Goal: Task Accomplishment & Management: Manage account settings

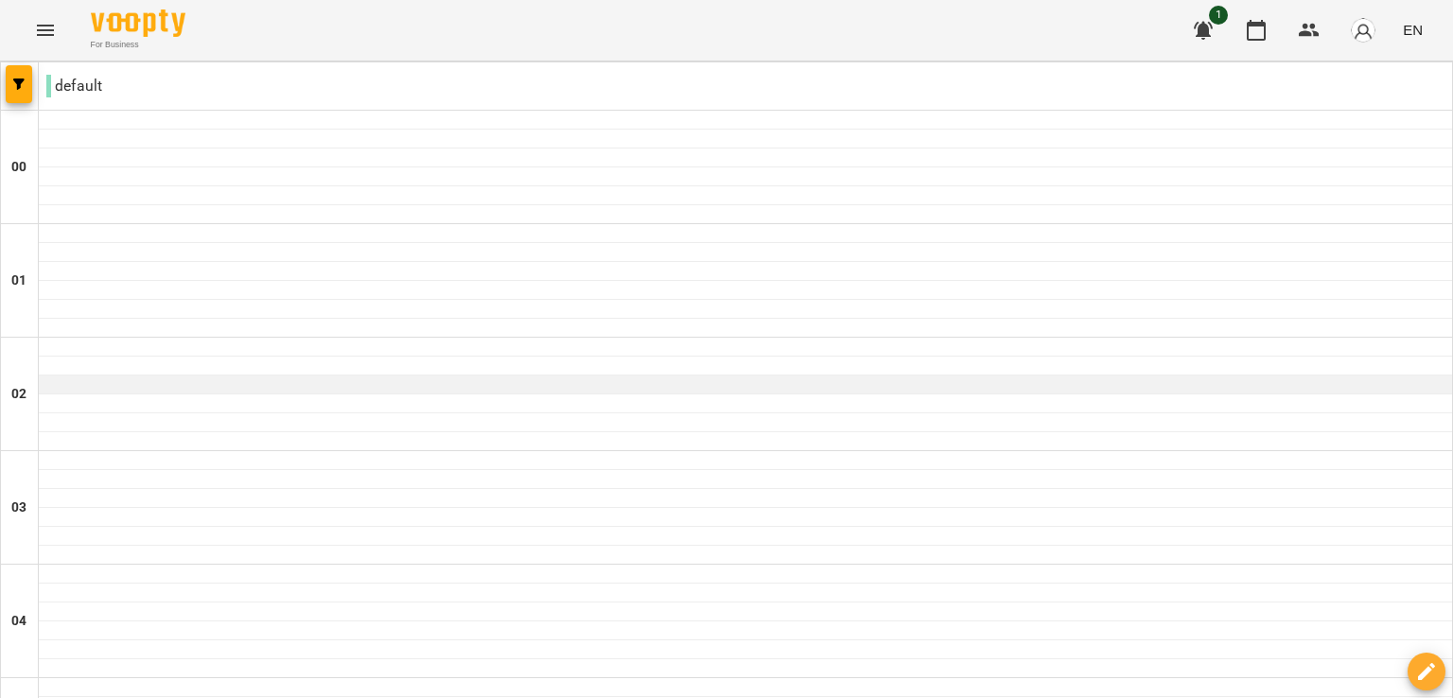
scroll to position [303, 0]
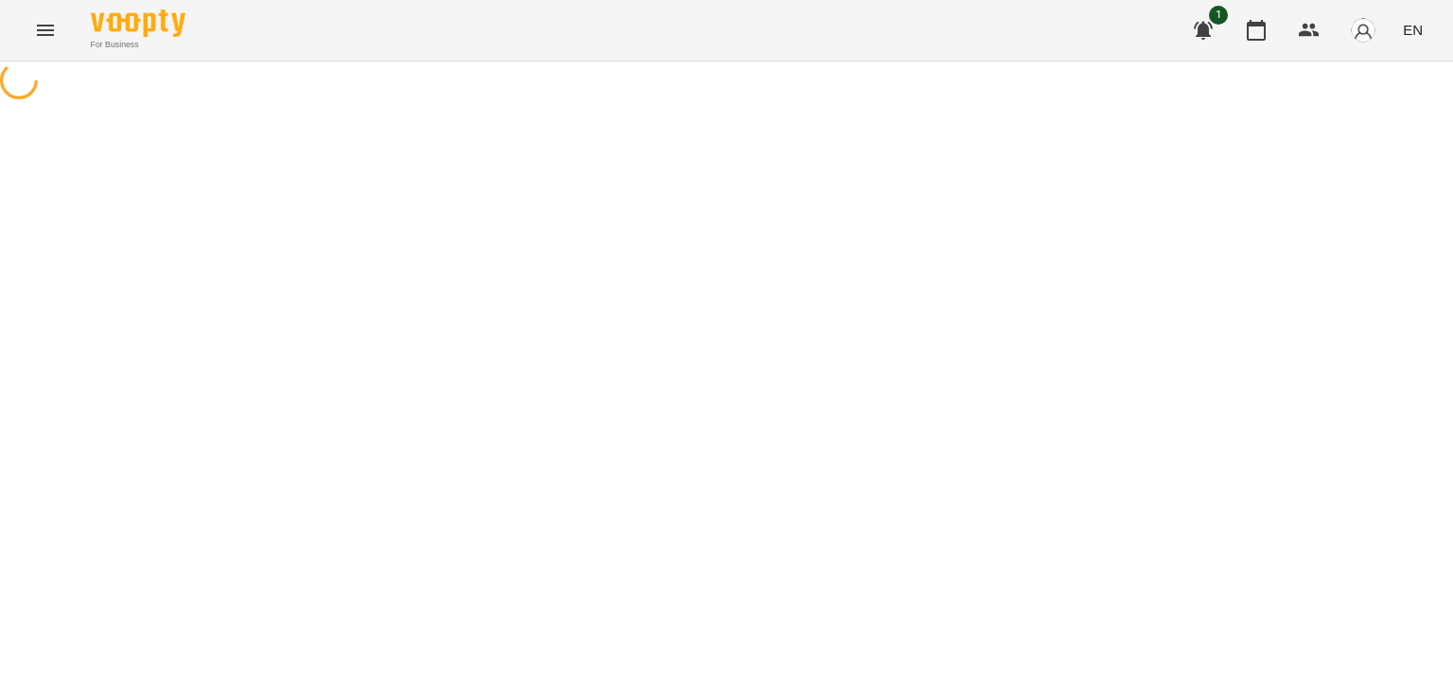
select select "**********"
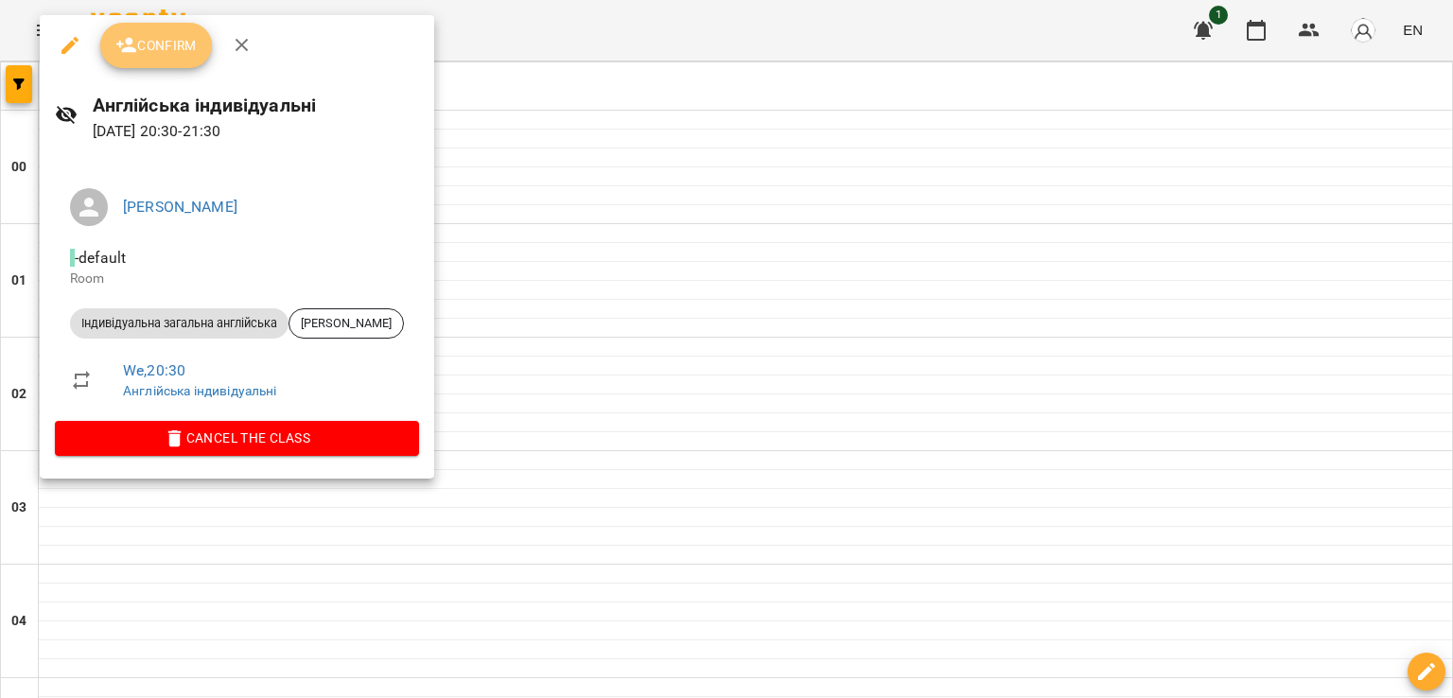
click at [140, 40] on span "Confirm" at bounding box center [155, 45] width 81 height 23
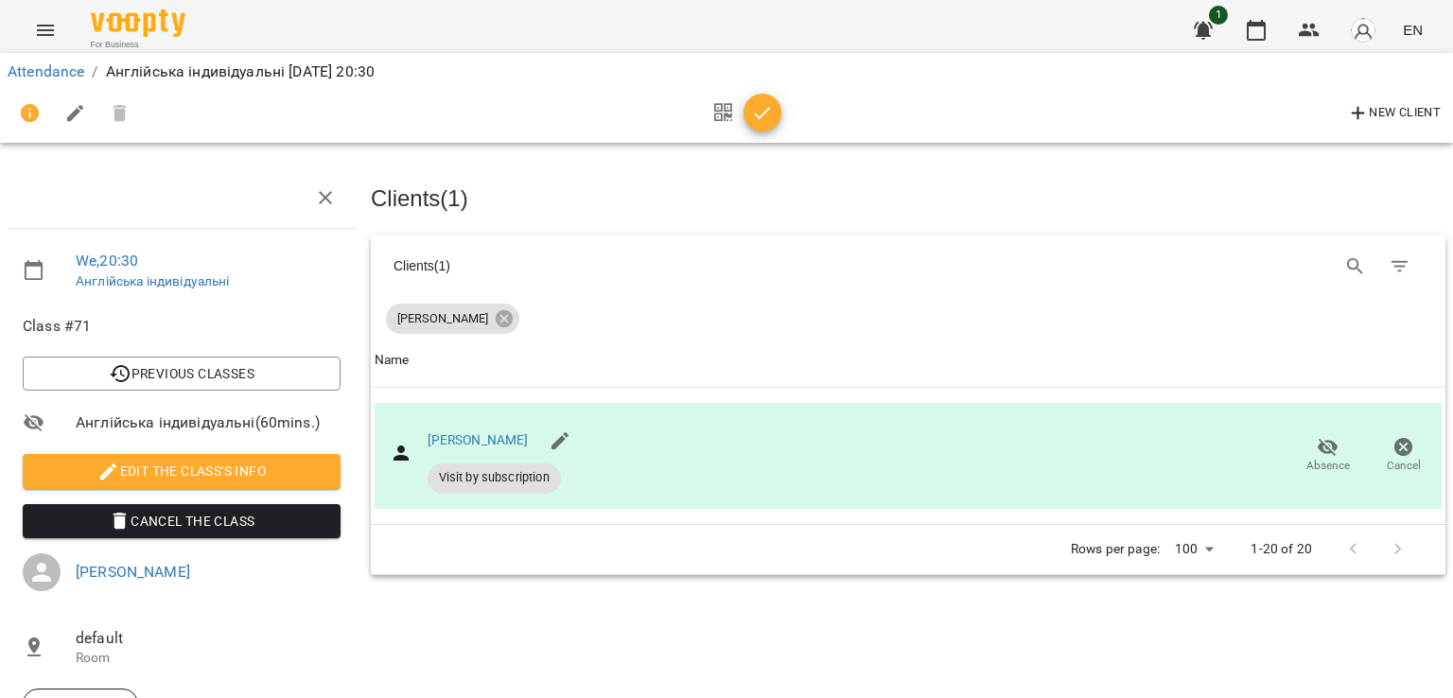
click at [743, 92] on div at bounding box center [742, 113] width 79 height 45
click at [763, 114] on icon "button" at bounding box center [763, 113] width 16 height 12
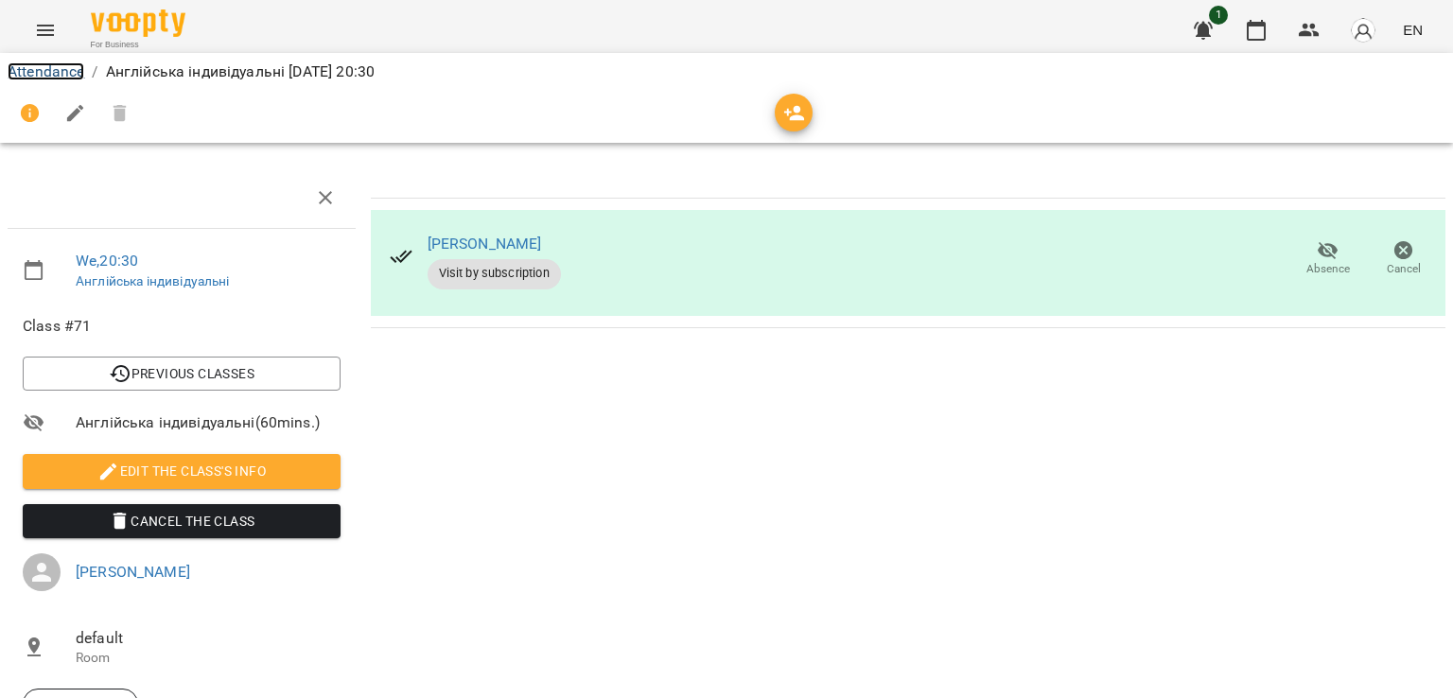
click at [34, 69] on link "Attendance" at bounding box center [46, 71] width 77 height 18
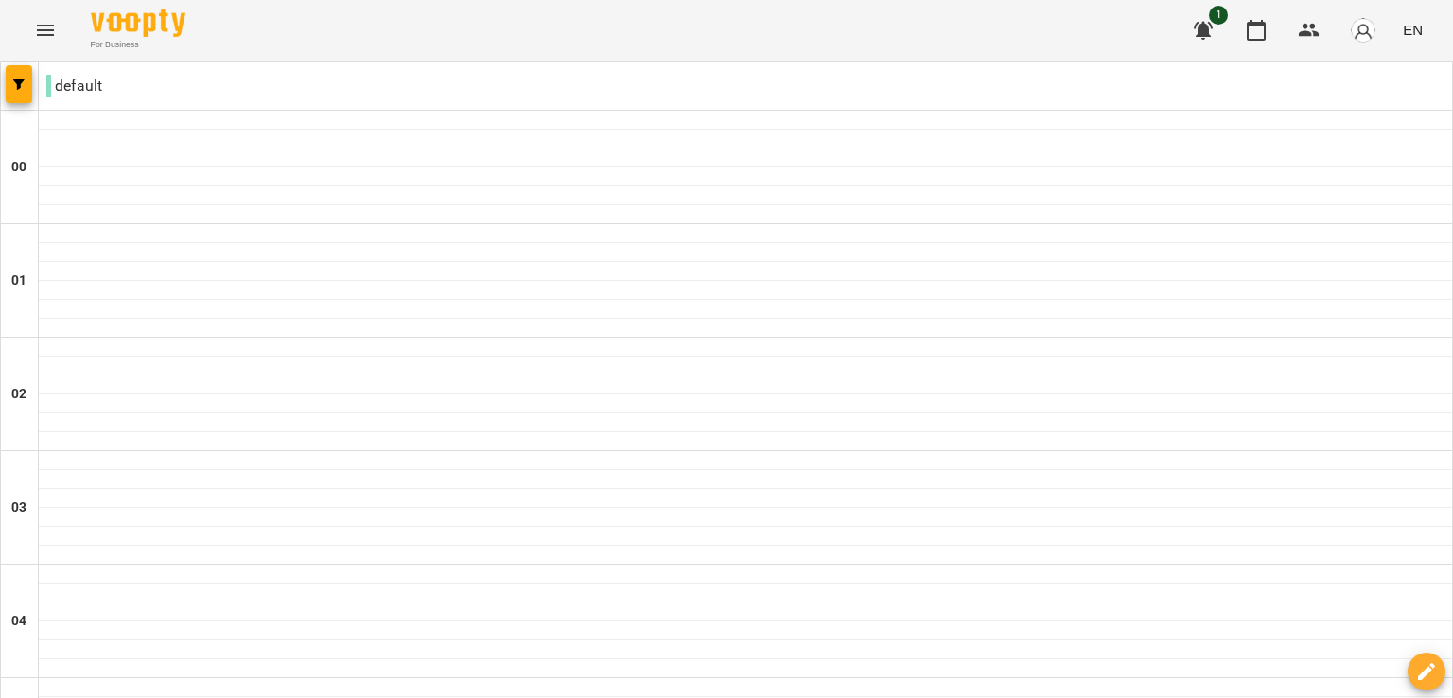
scroll to position [1782, 0]
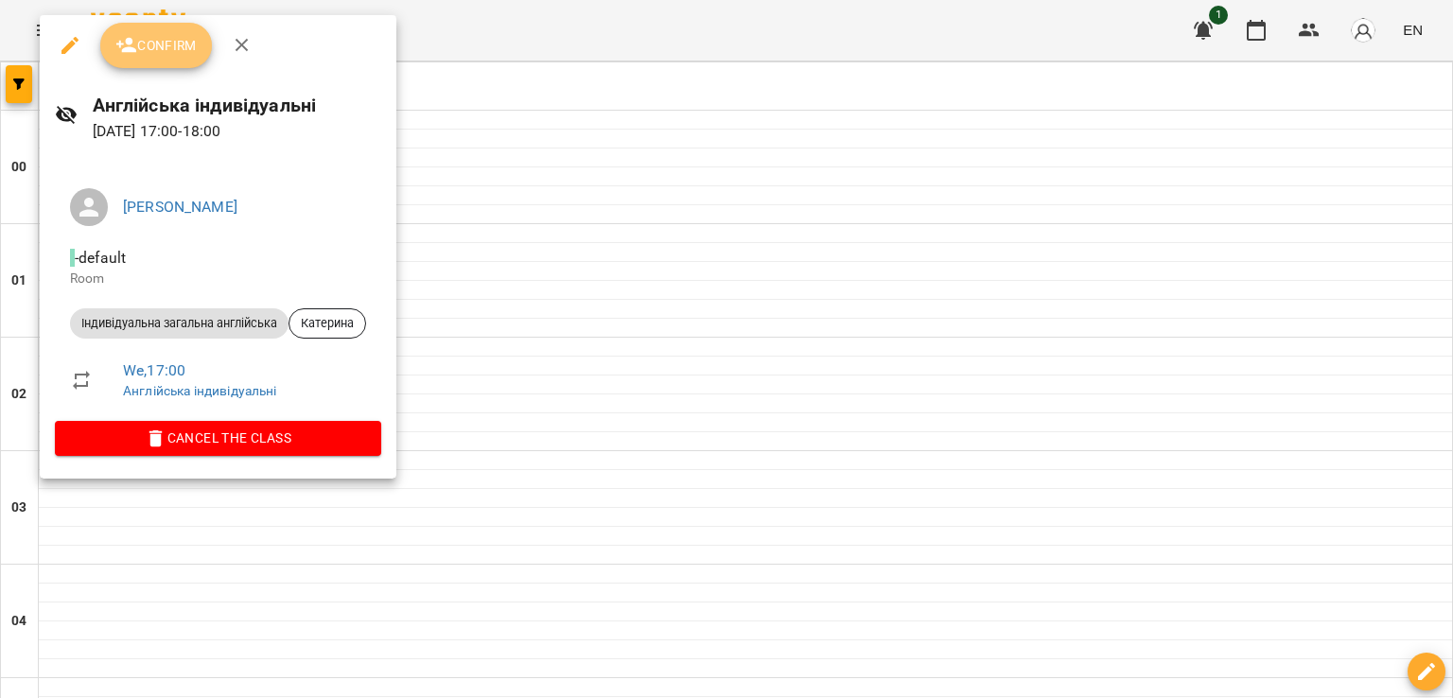
click at [161, 27] on button "Confirm" at bounding box center [156, 45] width 112 height 45
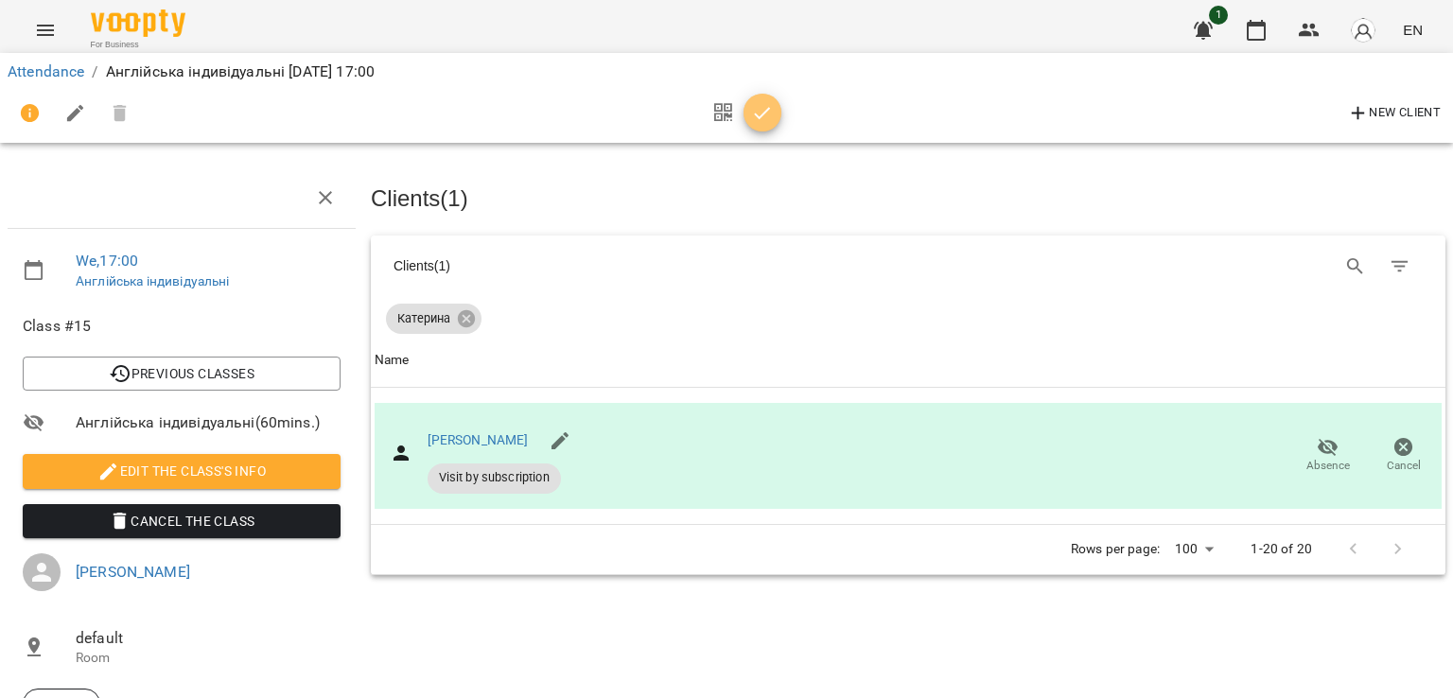
click at [768, 110] on icon "button" at bounding box center [762, 113] width 23 height 23
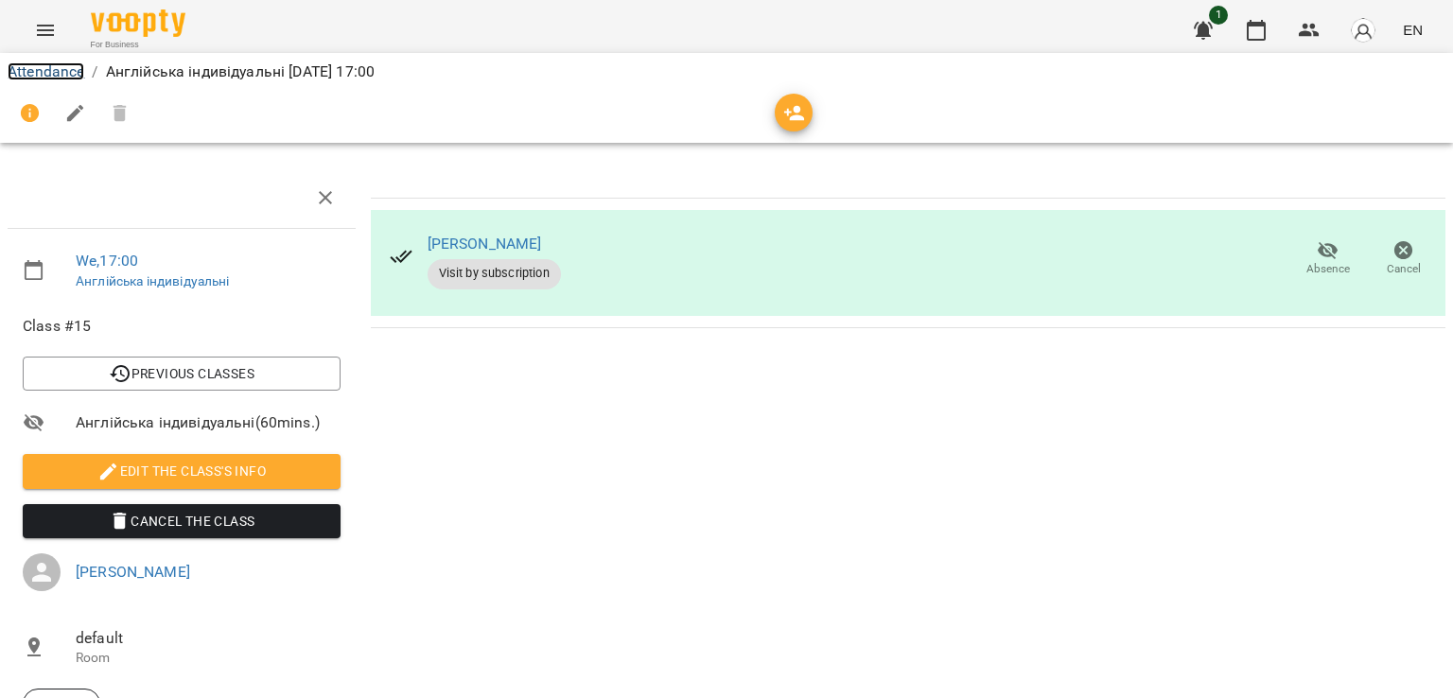
click at [33, 77] on link "Attendance" at bounding box center [46, 71] width 77 height 18
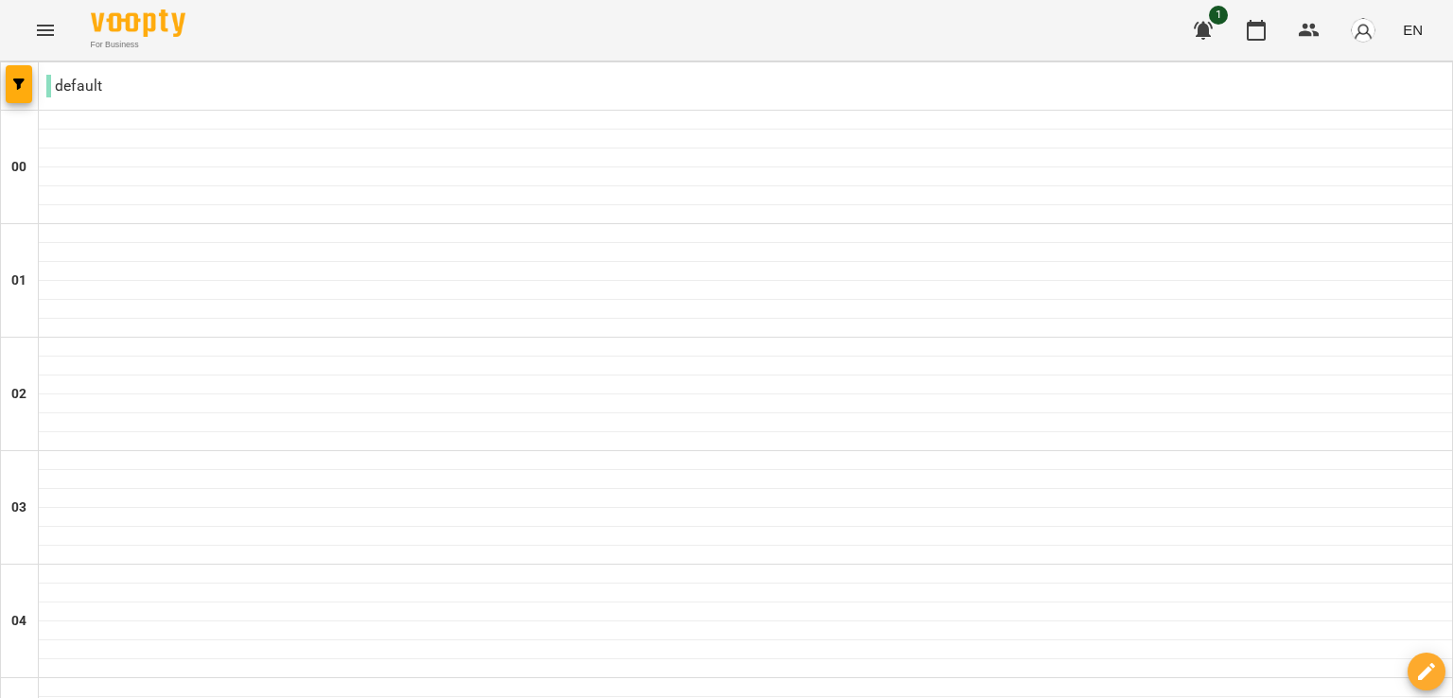
scroll to position [1455, 0]
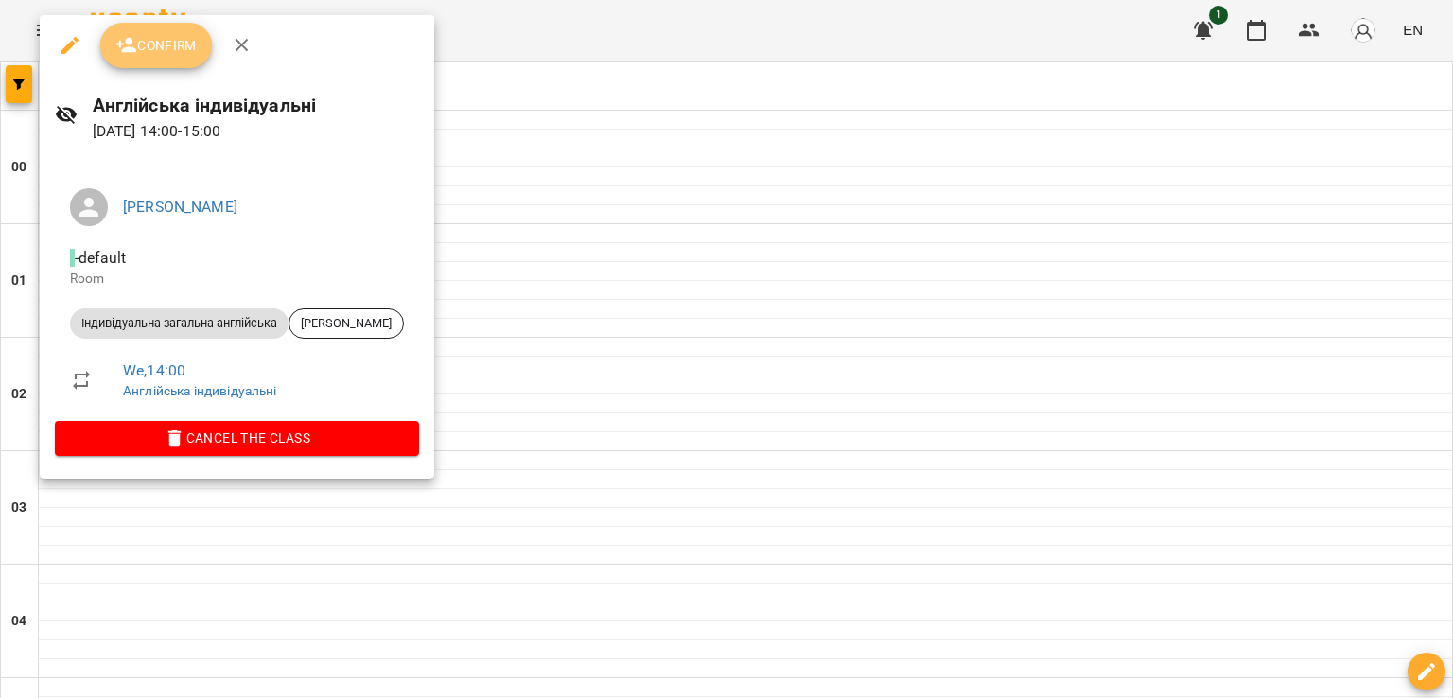
click at [136, 60] on button "Confirm" at bounding box center [156, 45] width 112 height 45
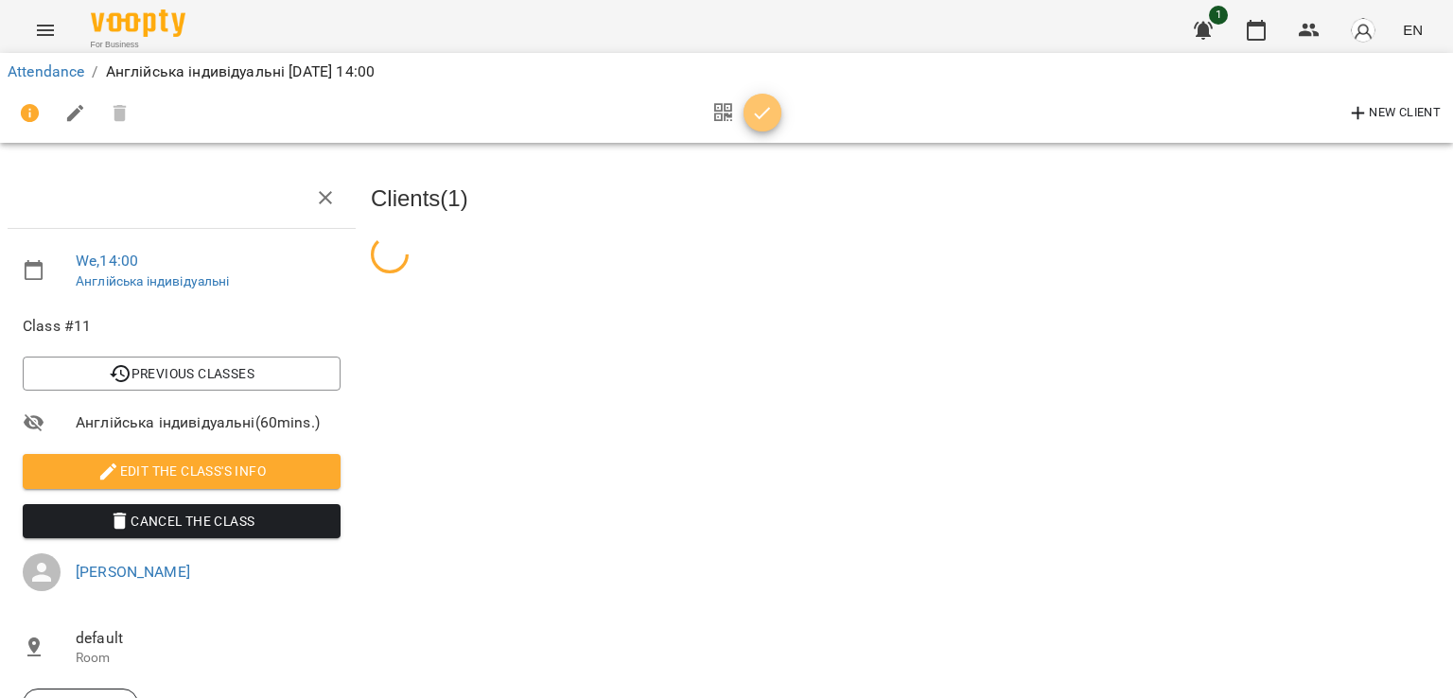
click at [773, 103] on span "button" at bounding box center [763, 113] width 38 height 23
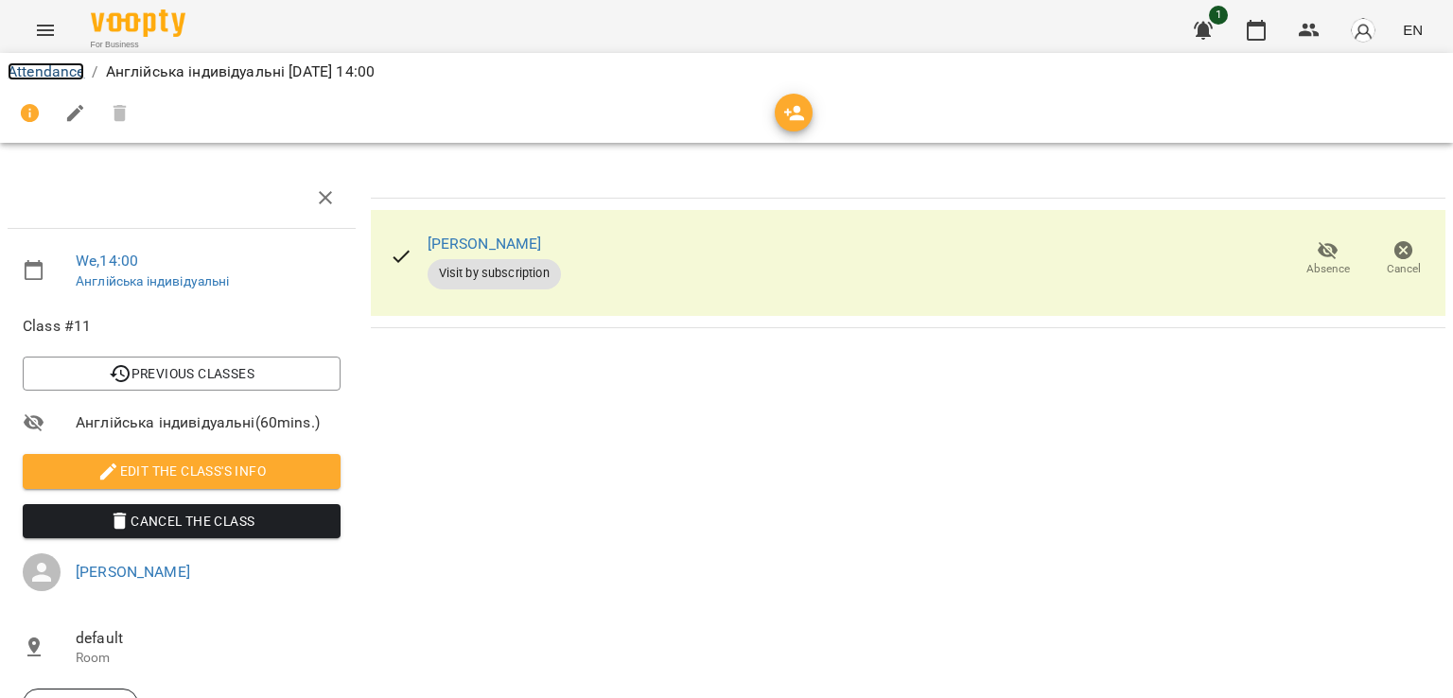
click at [53, 75] on link "Attendance" at bounding box center [46, 71] width 77 height 18
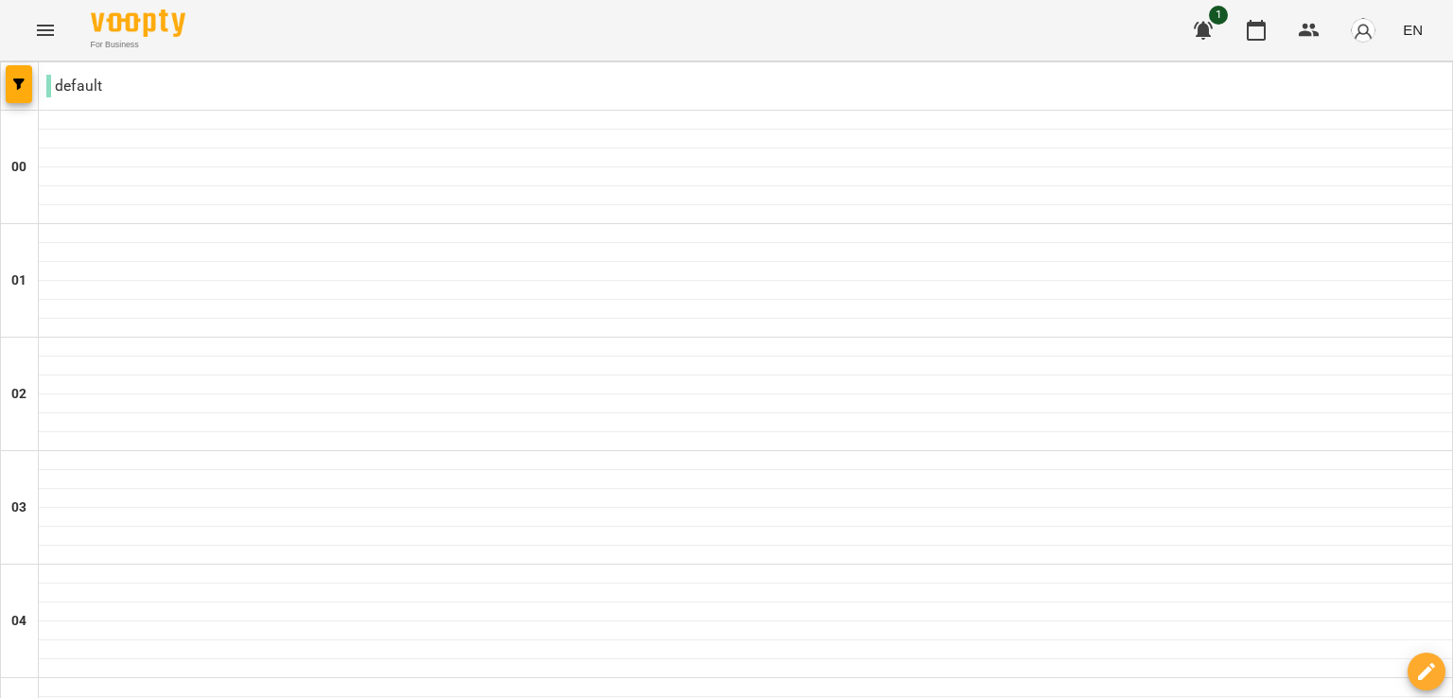
scroll to position [1169, 0]
select select "**********"
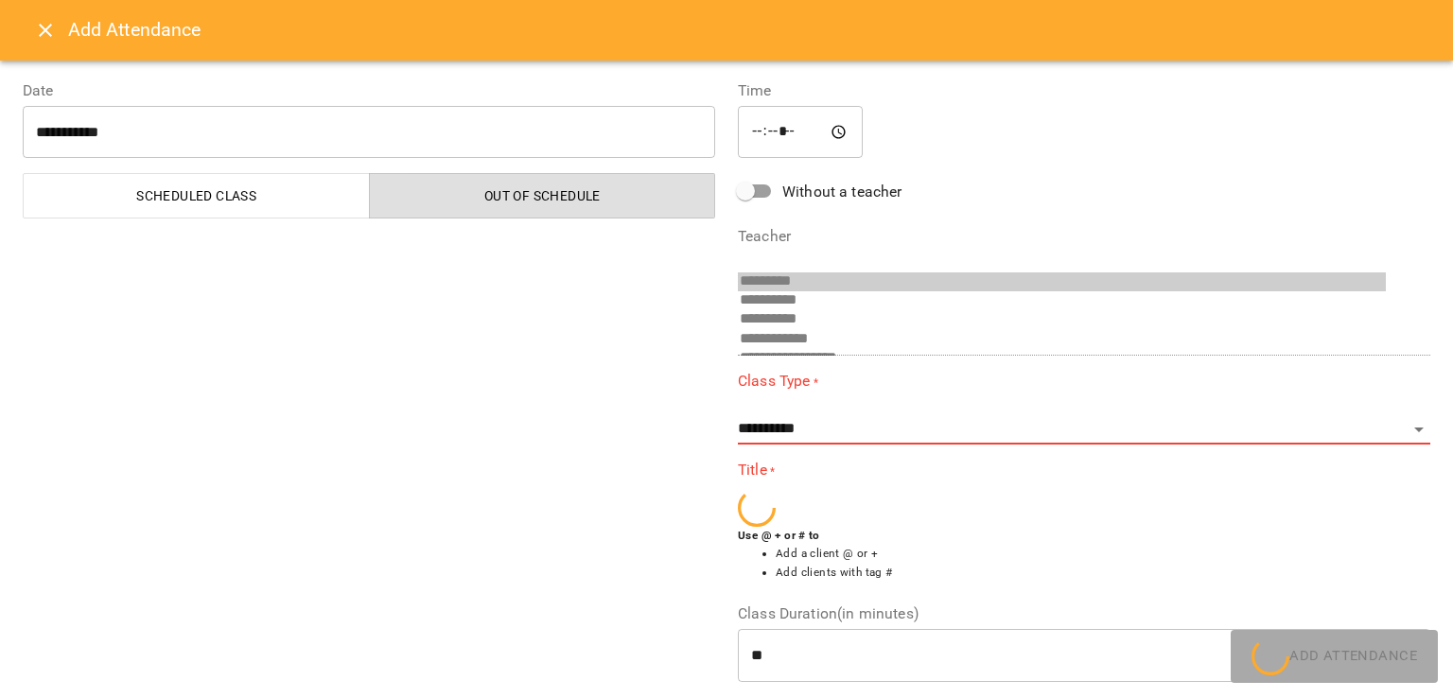
scroll to position [242, 0]
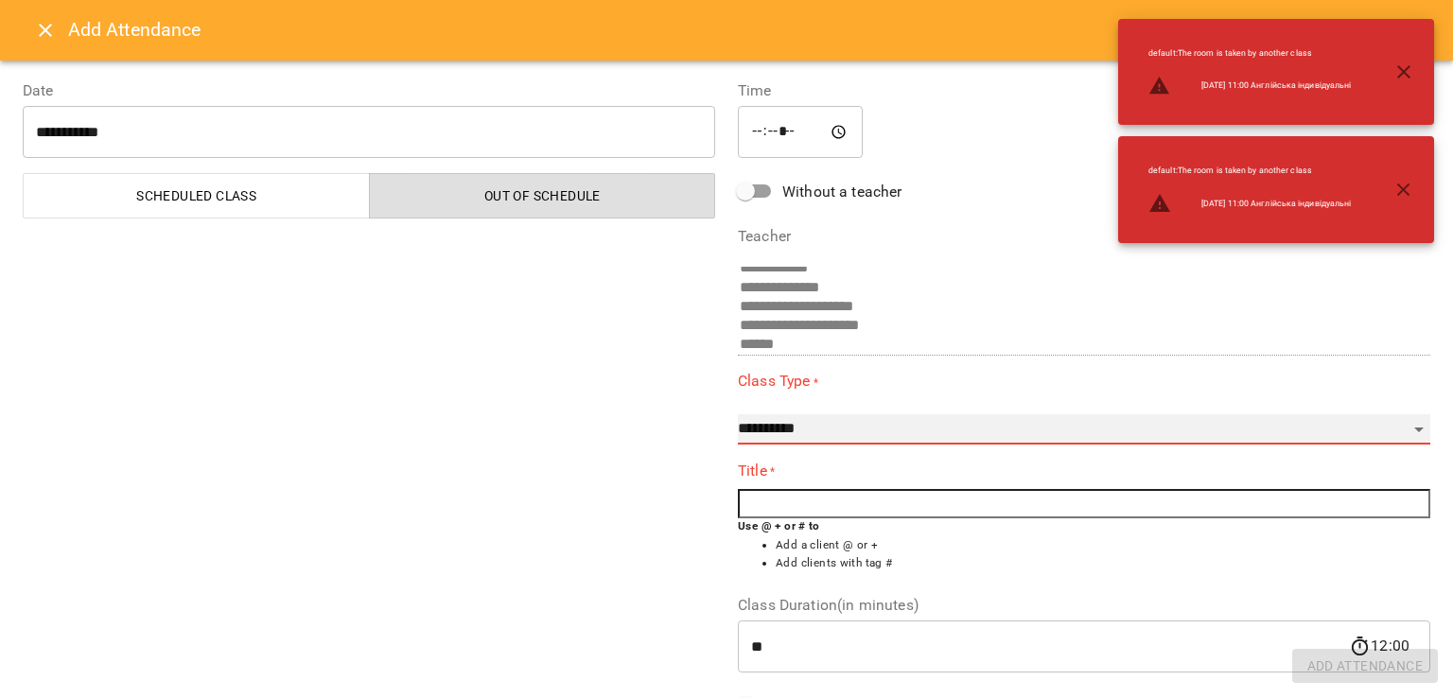
click at [870, 436] on select "**********" at bounding box center [1084, 429] width 692 height 30
select select "**********"
click at [738, 414] on select "**********" at bounding box center [1084, 429] width 692 height 30
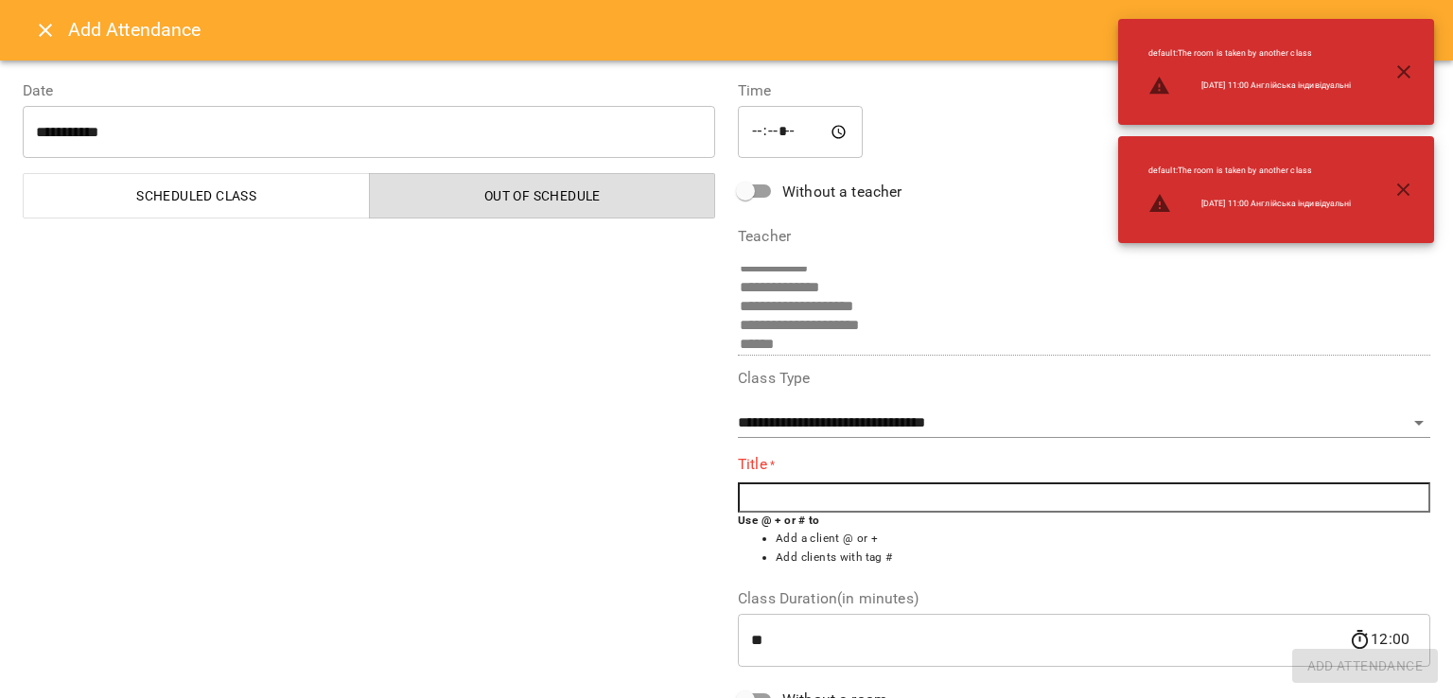
click at [762, 500] on input "text" at bounding box center [1084, 497] width 692 height 30
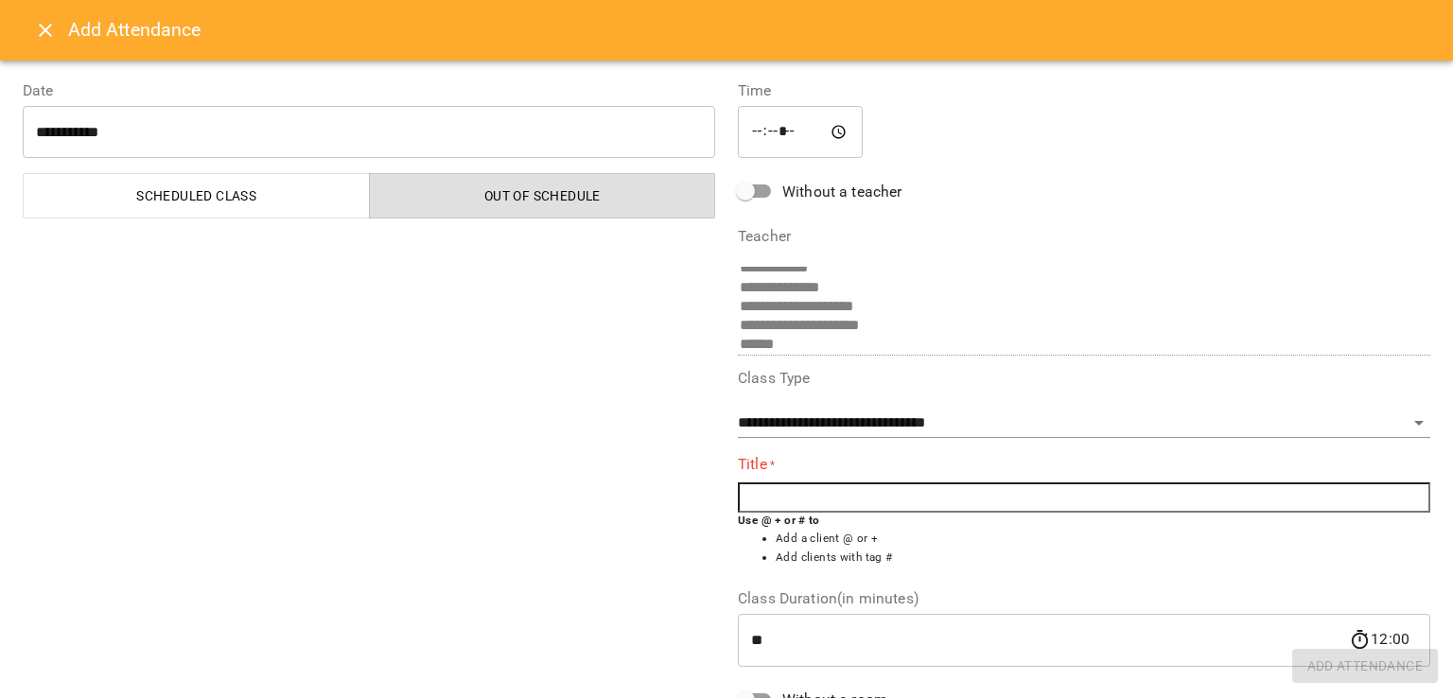
type input "*"
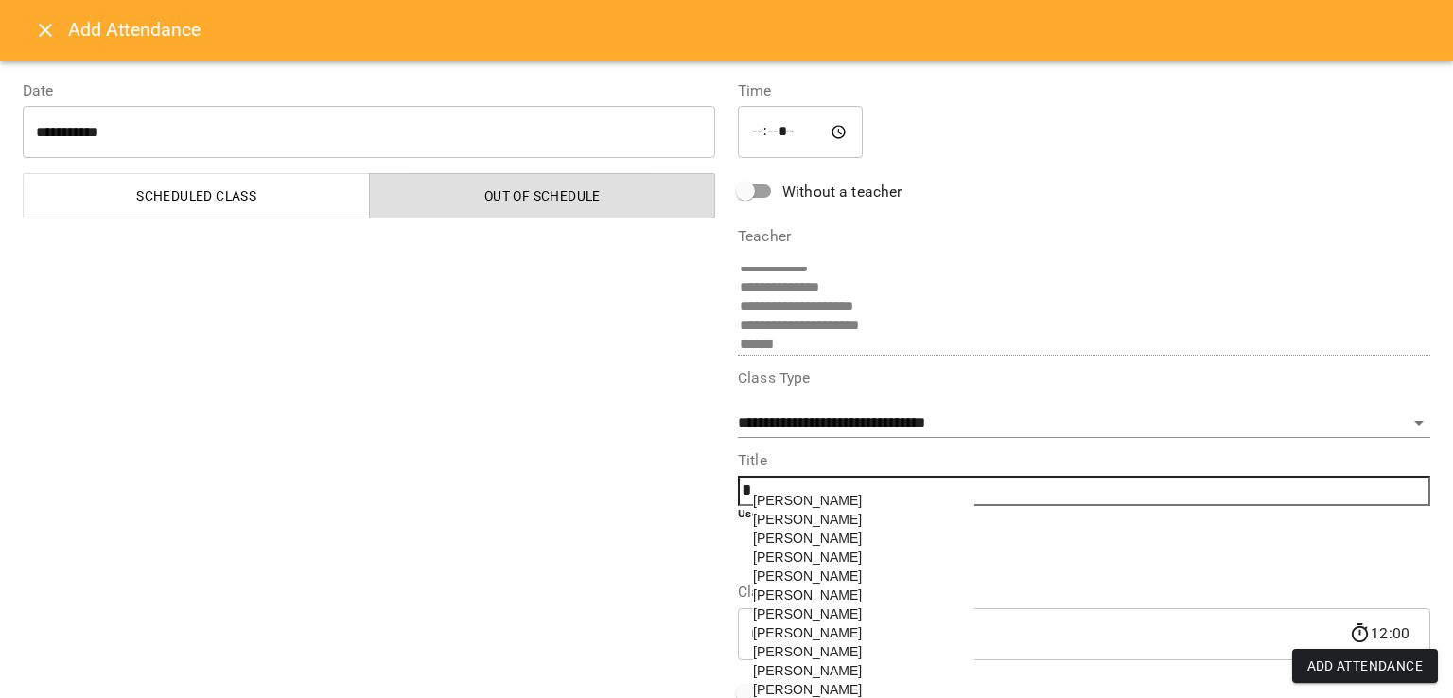
scroll to position [225, 0]
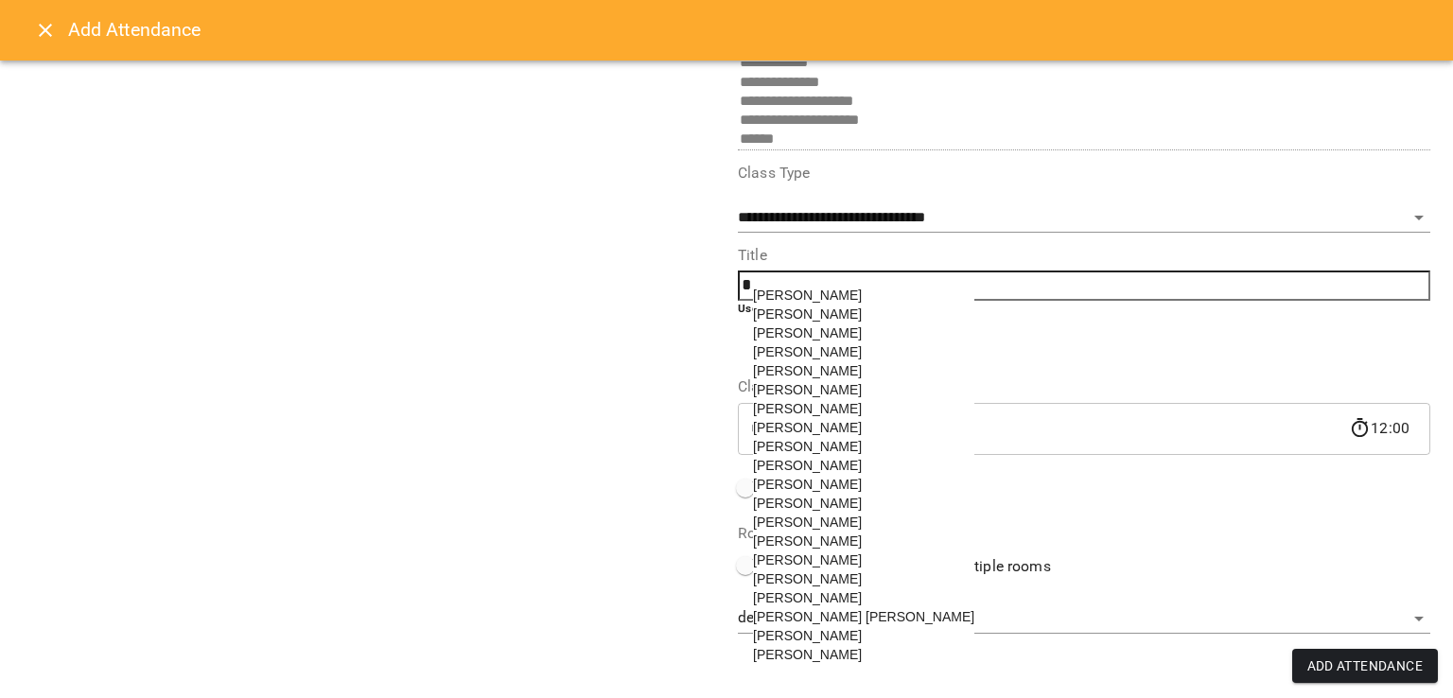
click at [807, 568] on span "[PERSON_NAME]" at bounding box center [807, 559] width 109 height 15
type input "**********"
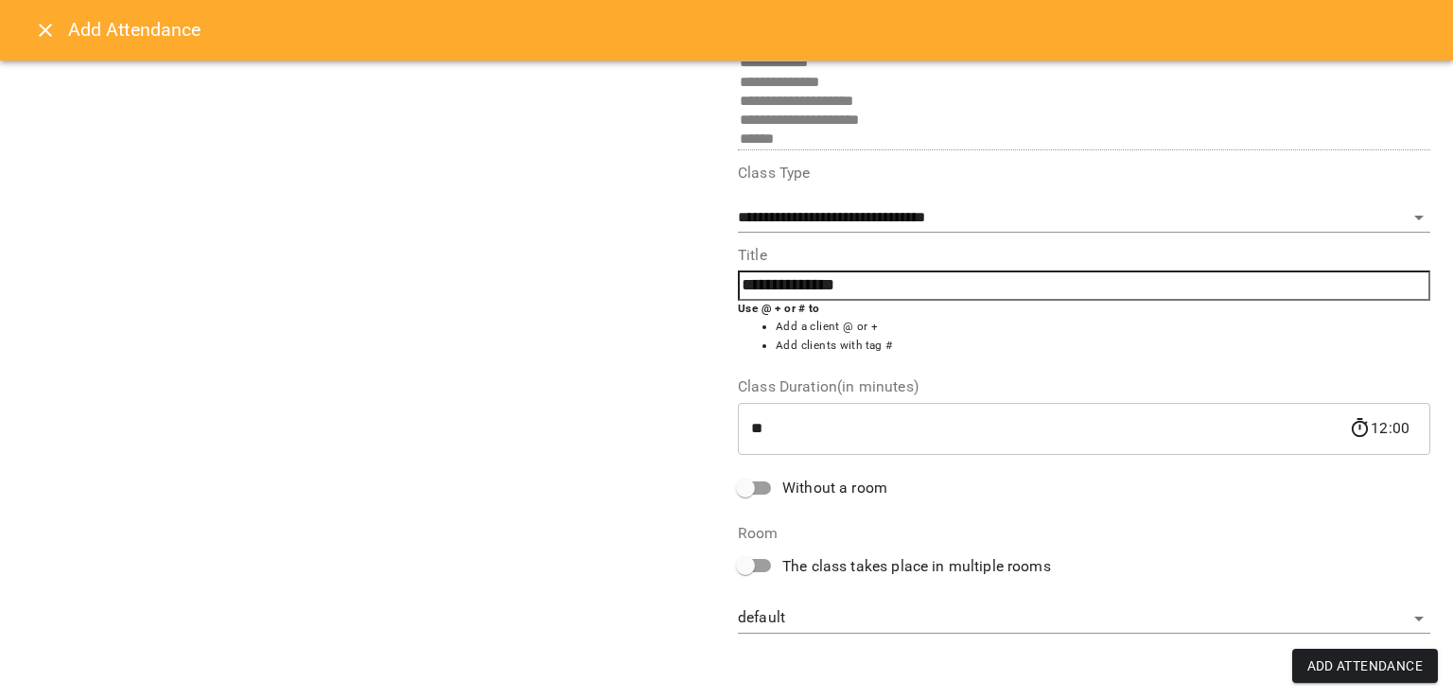
scroll to position [205, 0]
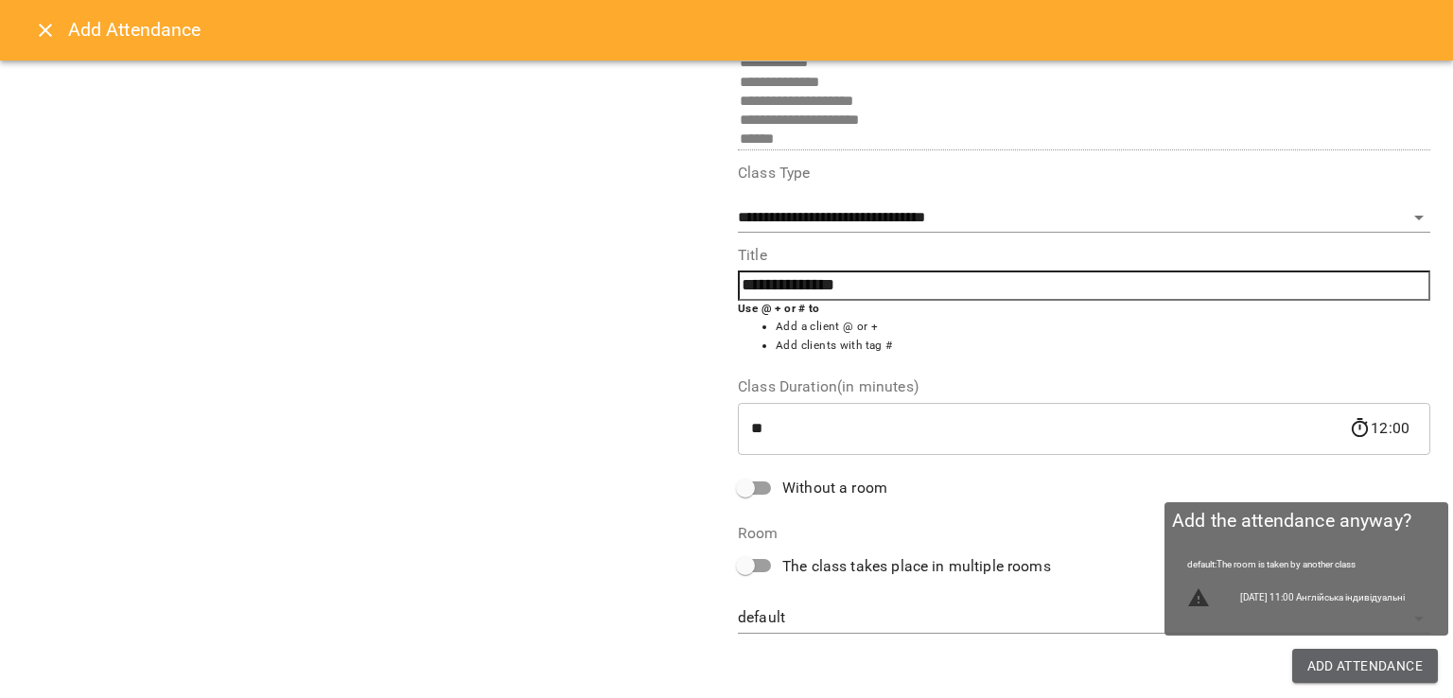
click at [1382, 675] on span "Add Attendance" at bounding box center [1365, 666] width 116 height 23
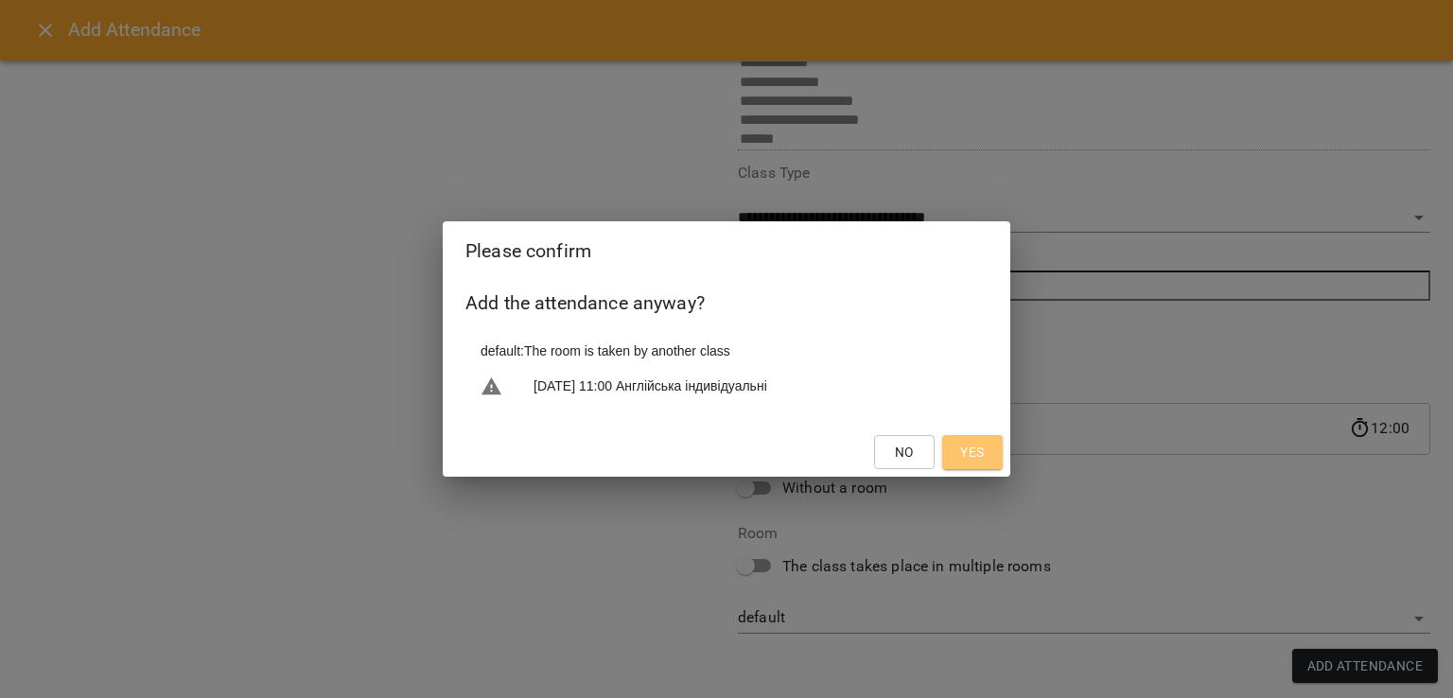
click at [977, 451] on span "Yes" at bounding box center [972, 452] width 24 height 23
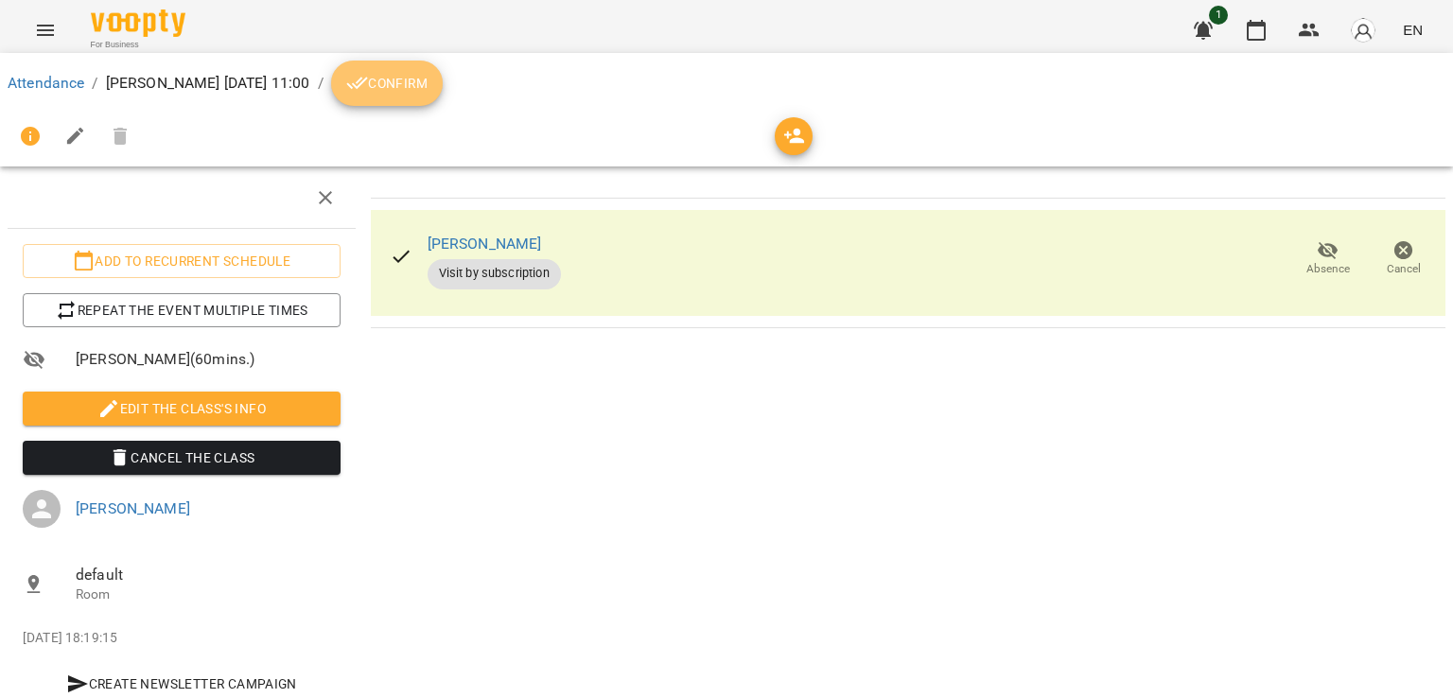
click at [443, 68] on button "Confirm" at bounding box center [387, 83] width 112 height 45
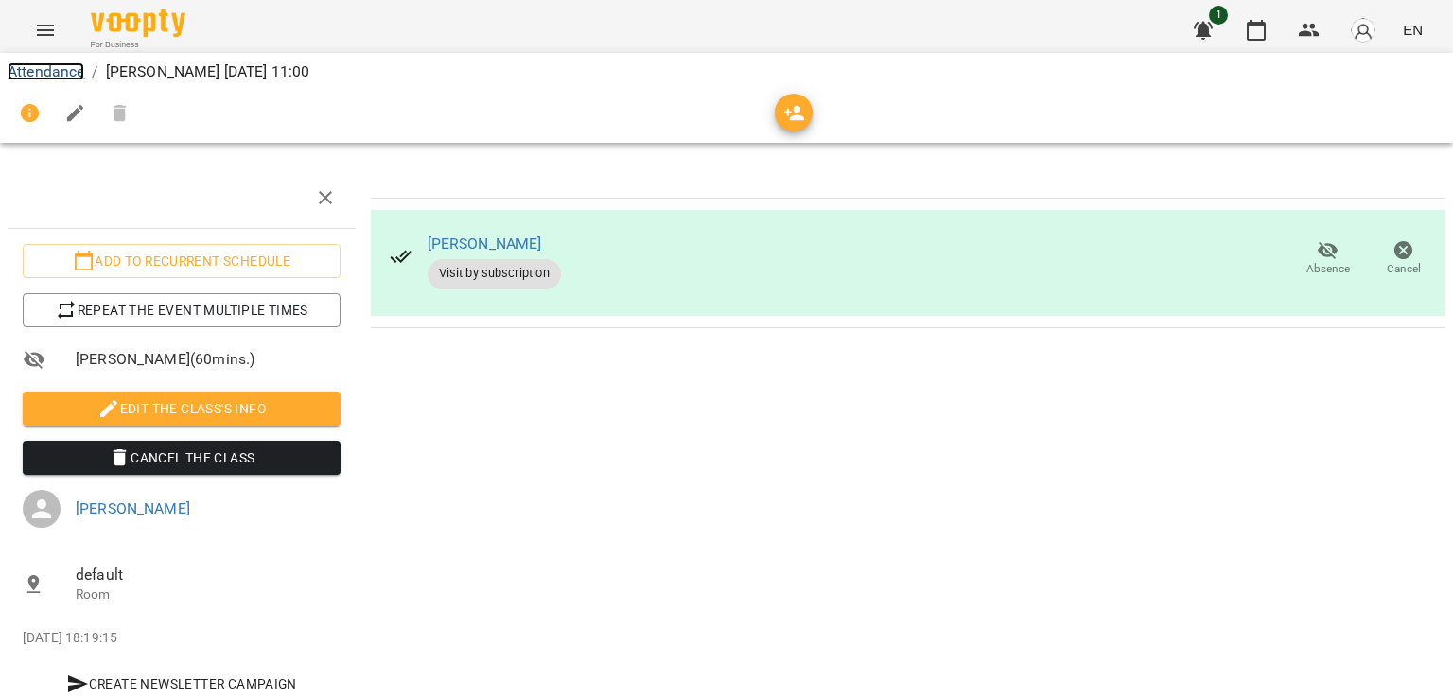
click at [48, 79] on link "Attendance" at bounding box center [46, 71] width 77 height 18
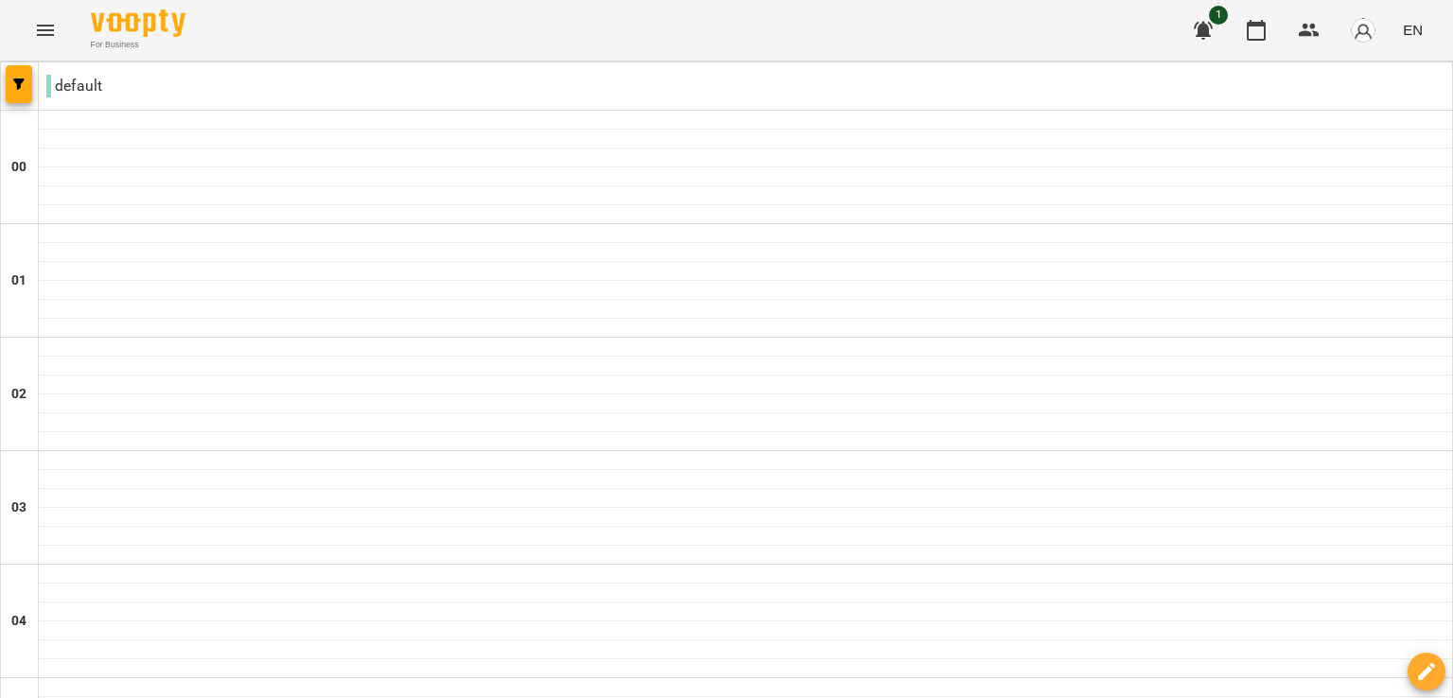
scroll to position [1374, 0]
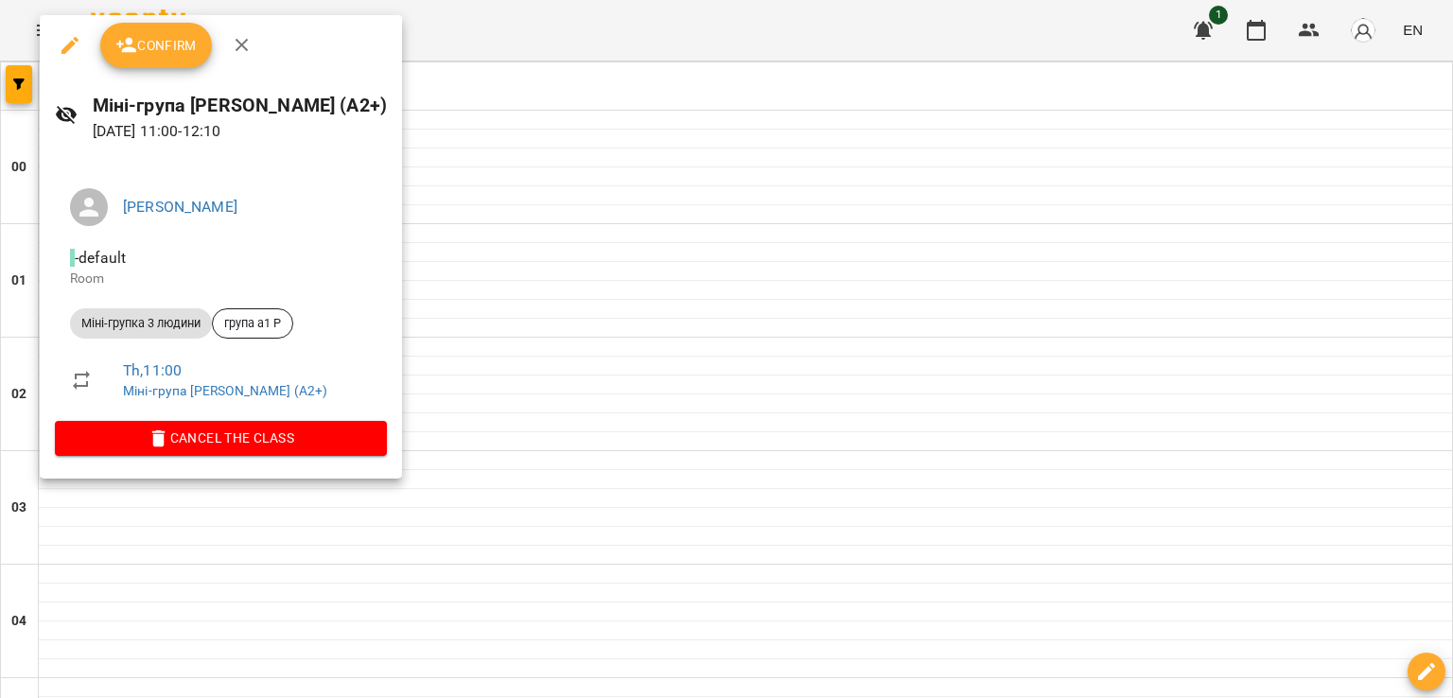
click at [184, 37] on span "Confirm" at bounding box center [155, 45] width 81 height 23
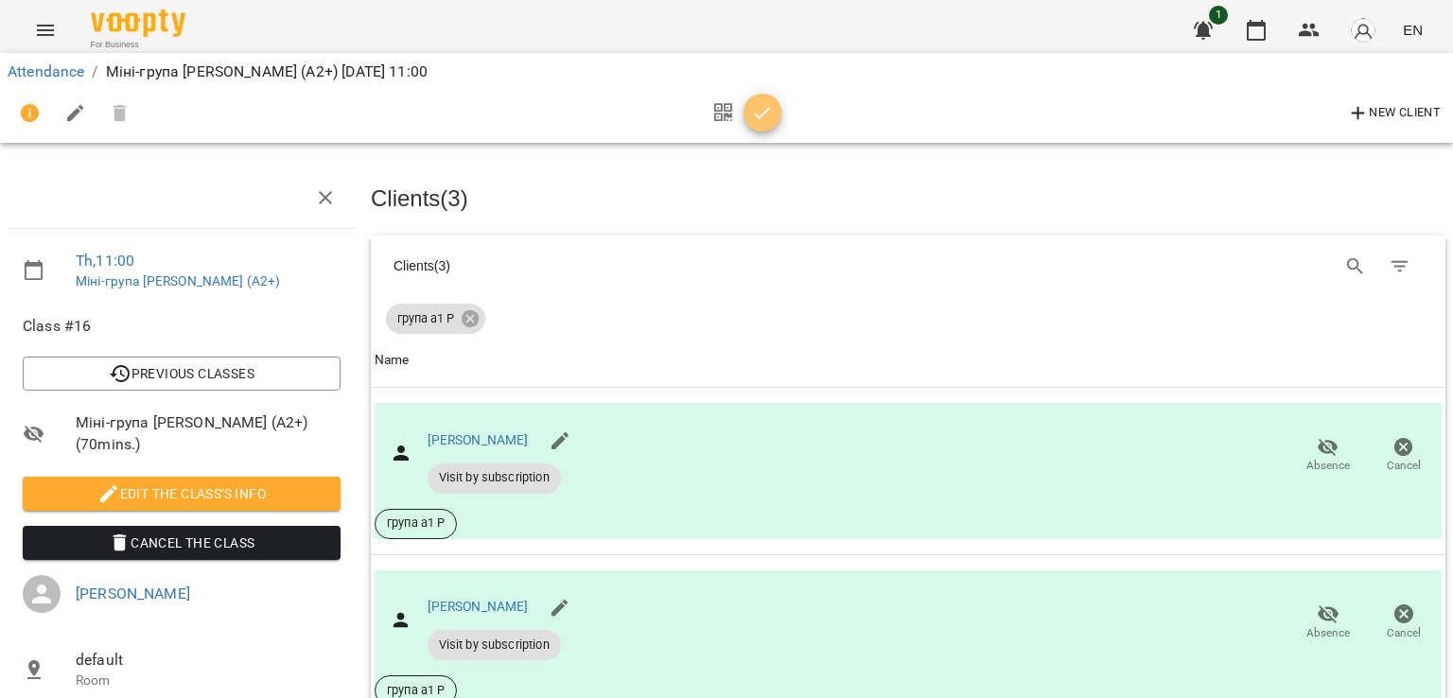
click at [757, 104] on icon "button" at bounding box center [762, 113] width 23 height 23
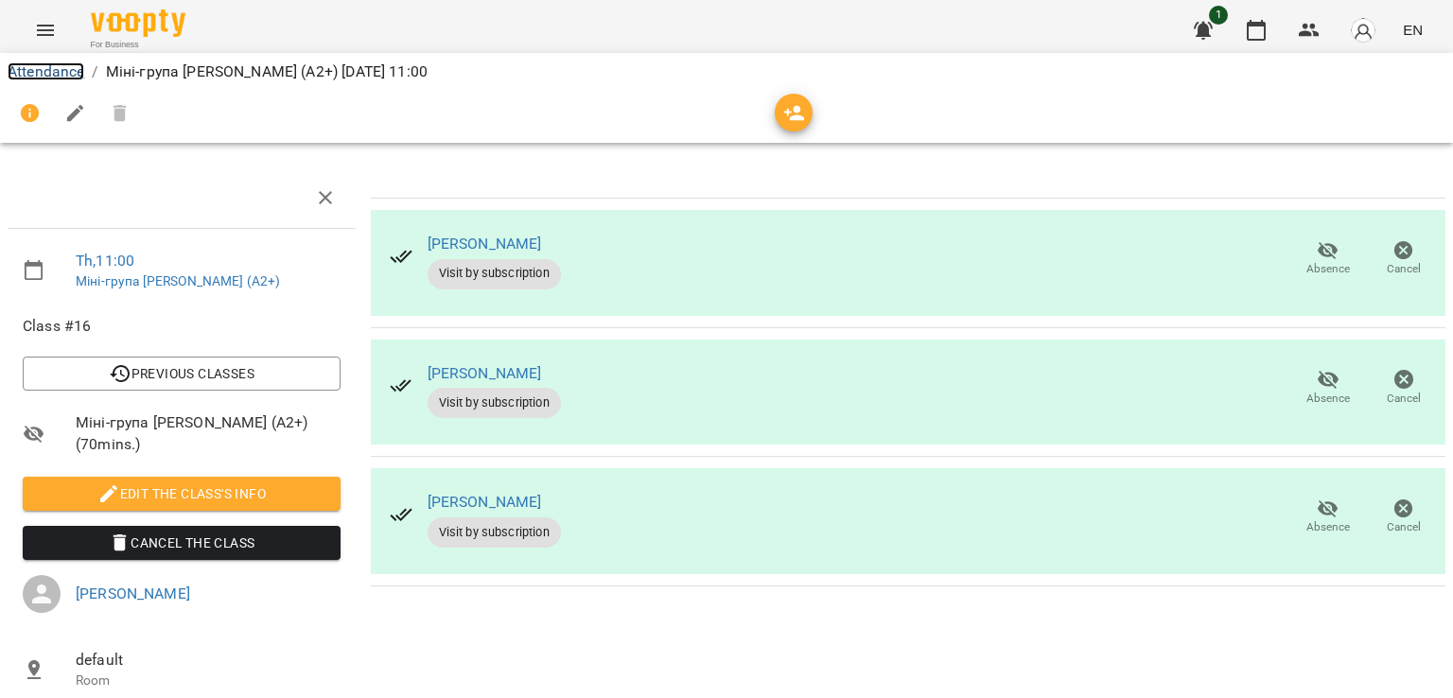
click at [57, 71] on link "Attendance" at bounding box center [46, 71] width 77 height 18
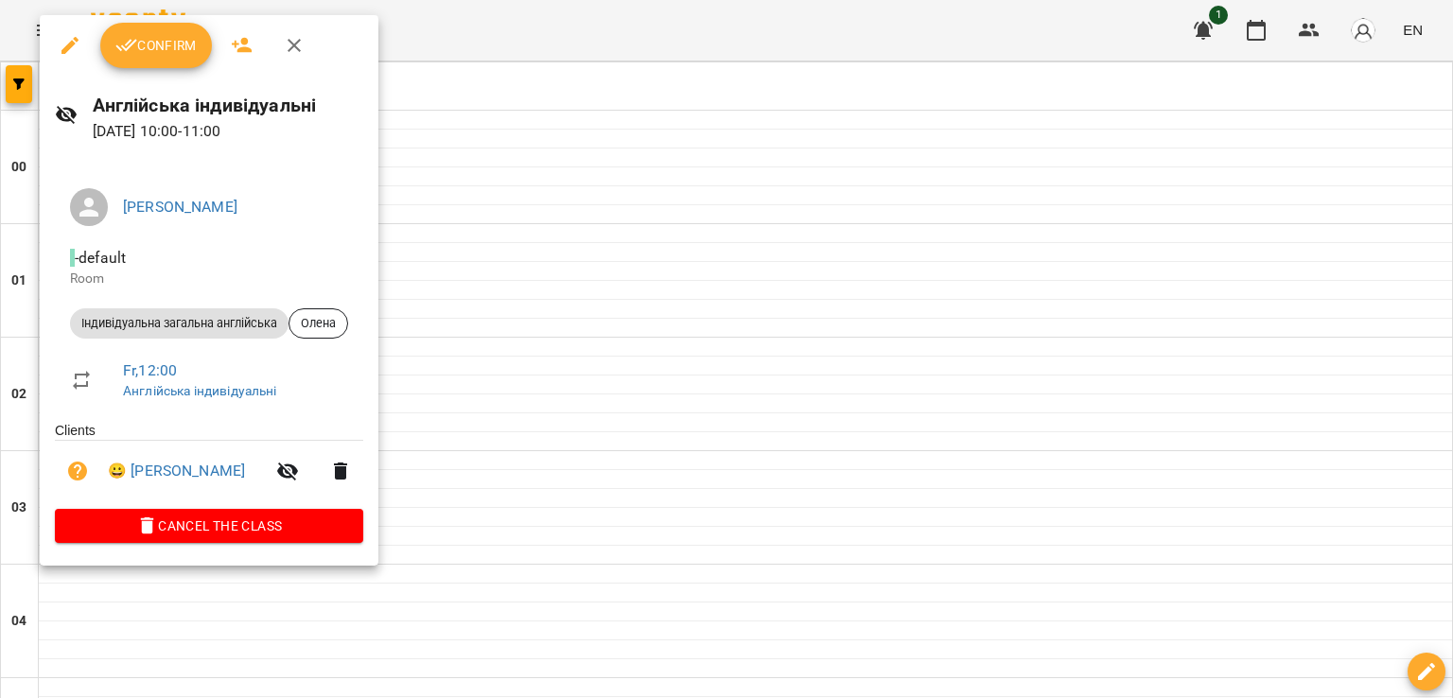
click at [178, 54] on span "Confirm" at bounding box center [155, 45] width 81 height 23
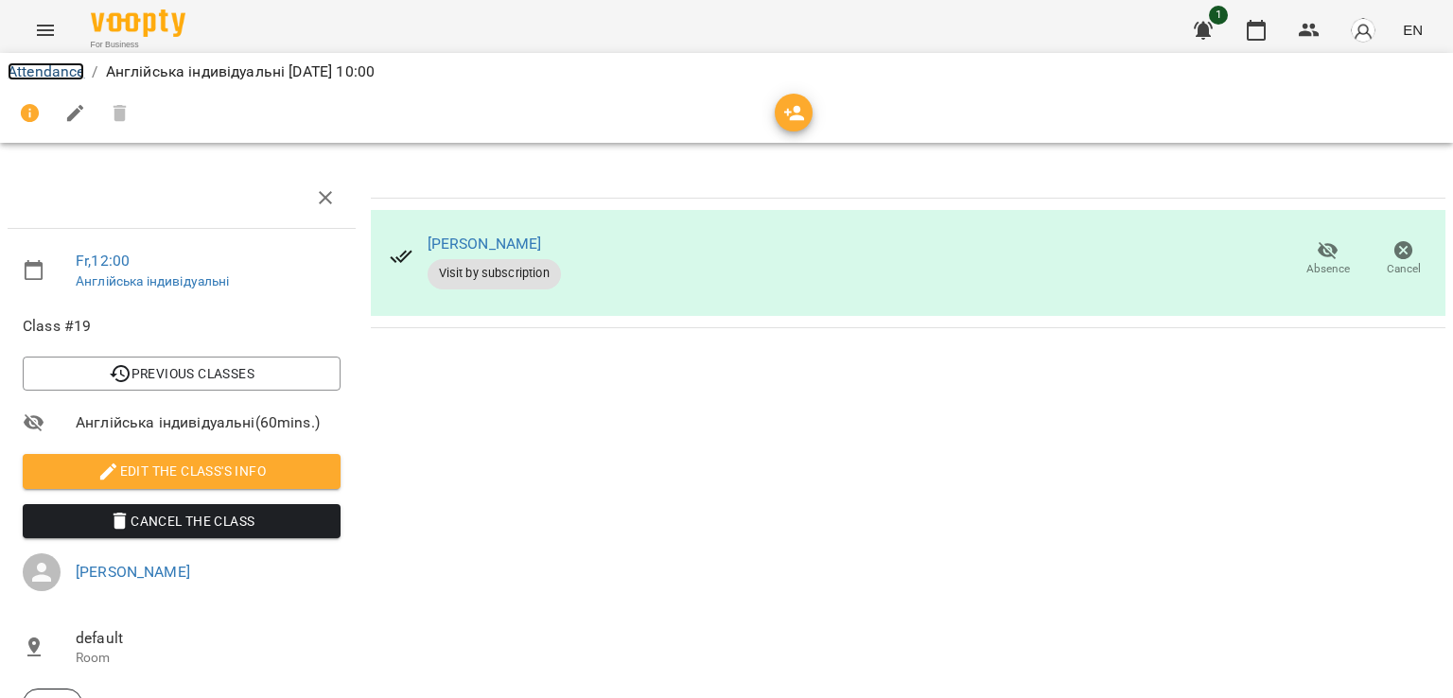
click at [12, 62] on link "Attendance" at bounding box center [46, 71] width 77 height 18
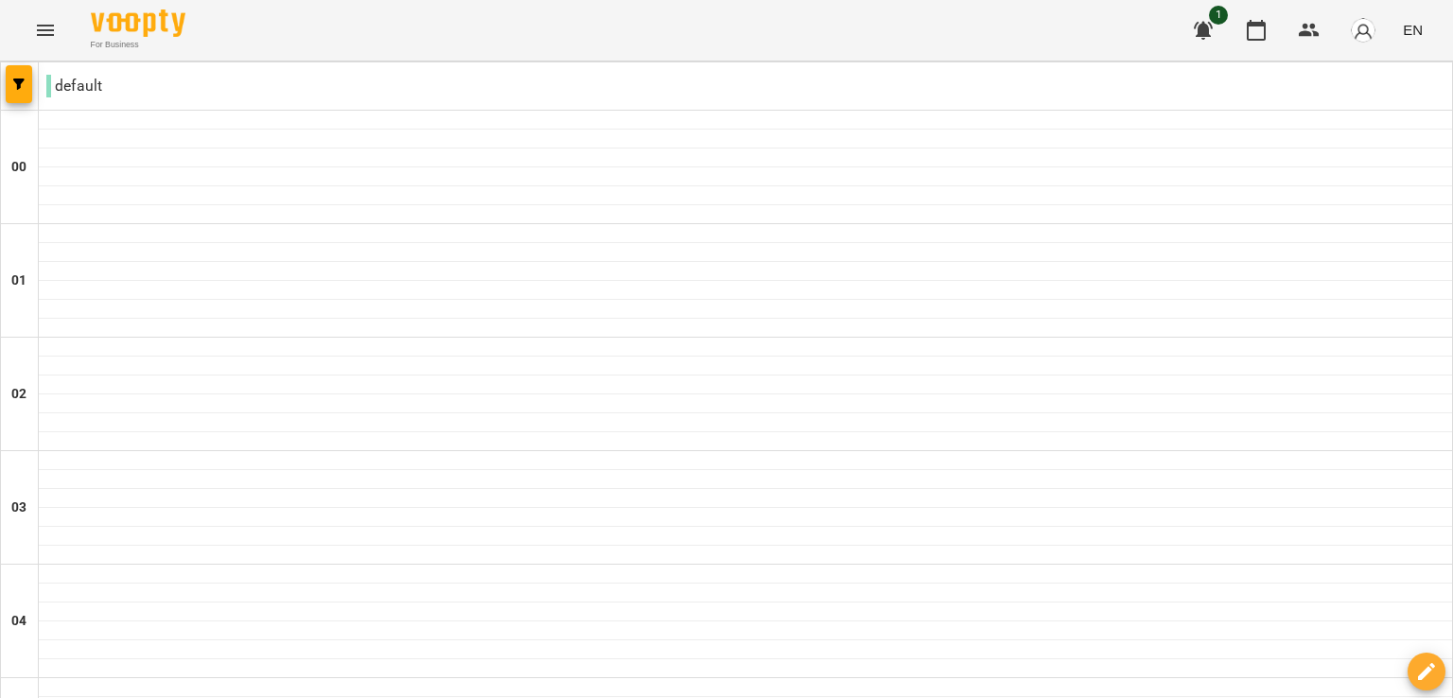
scroll to position [1389, 0]
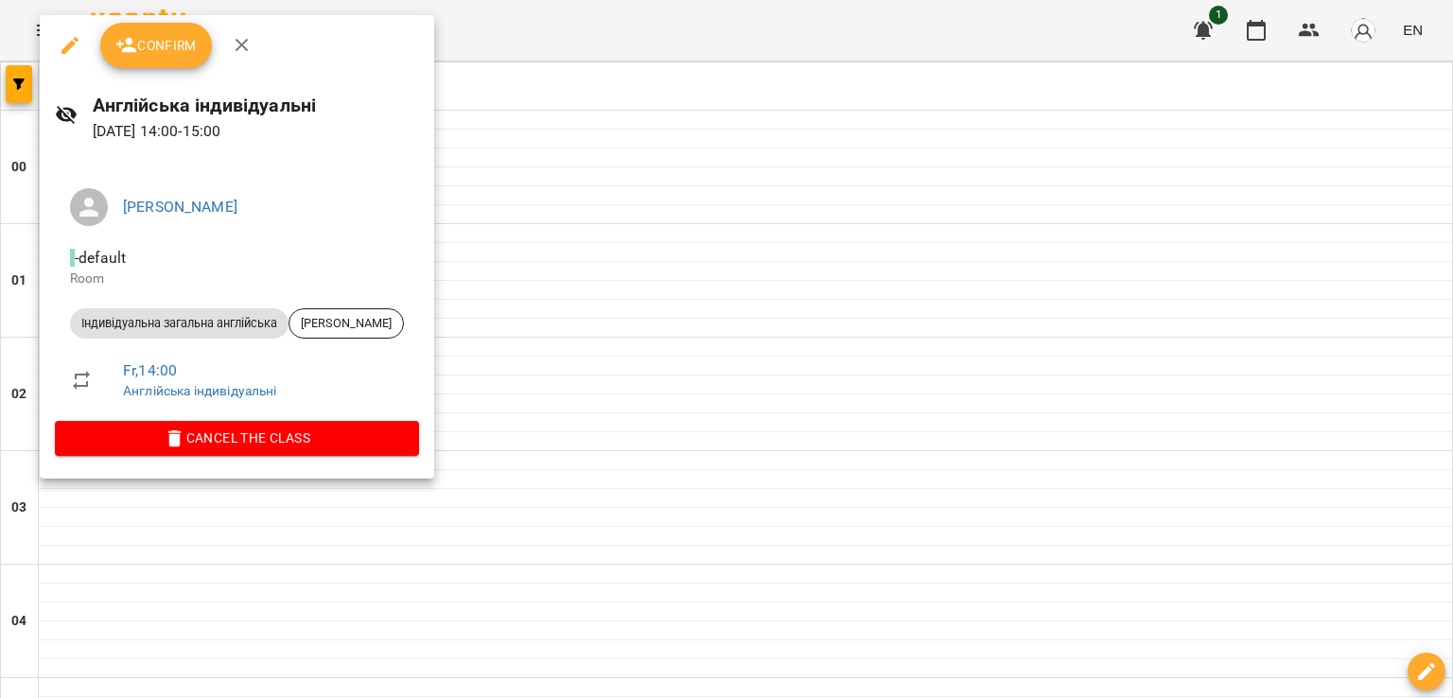
click at [118, 50] on icon "button" at bounding box center [126, 45] width 23 height 23
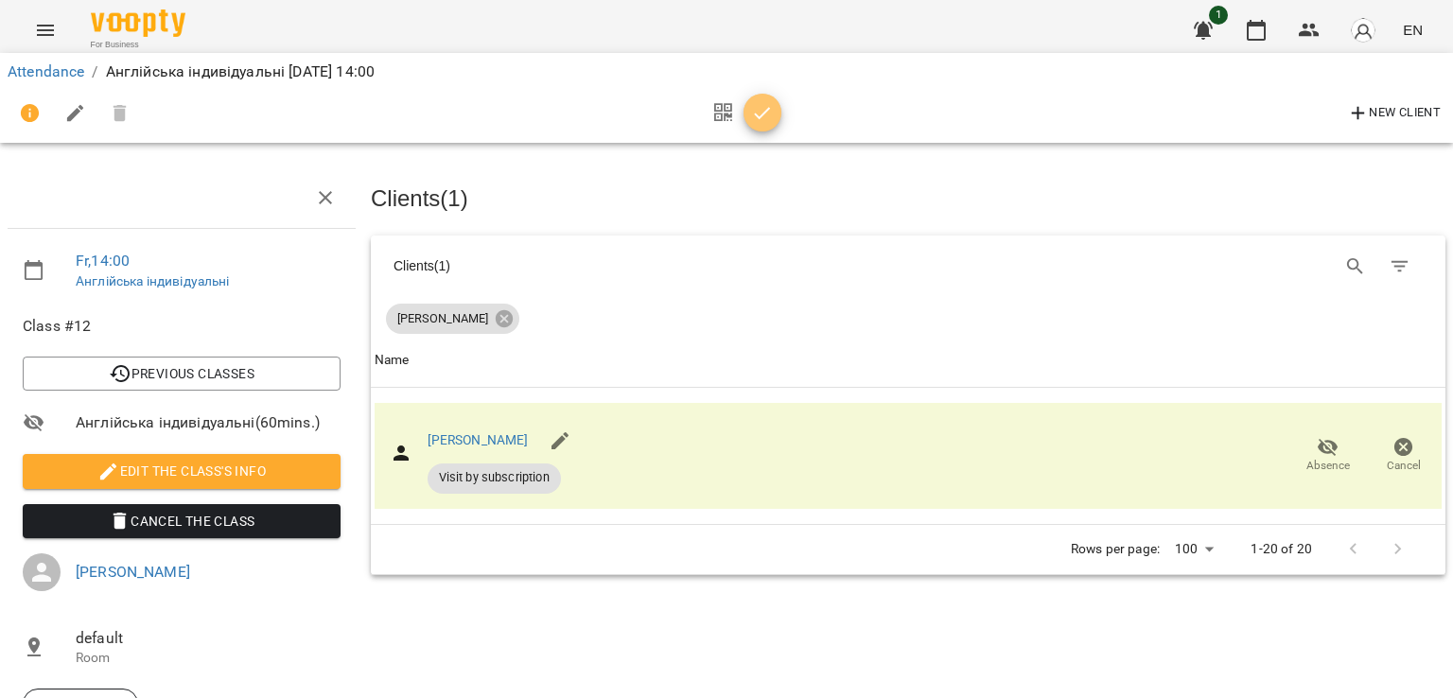
click at [751, 114] on icon "button" at bounding box center [762, 113] width 23 height 23
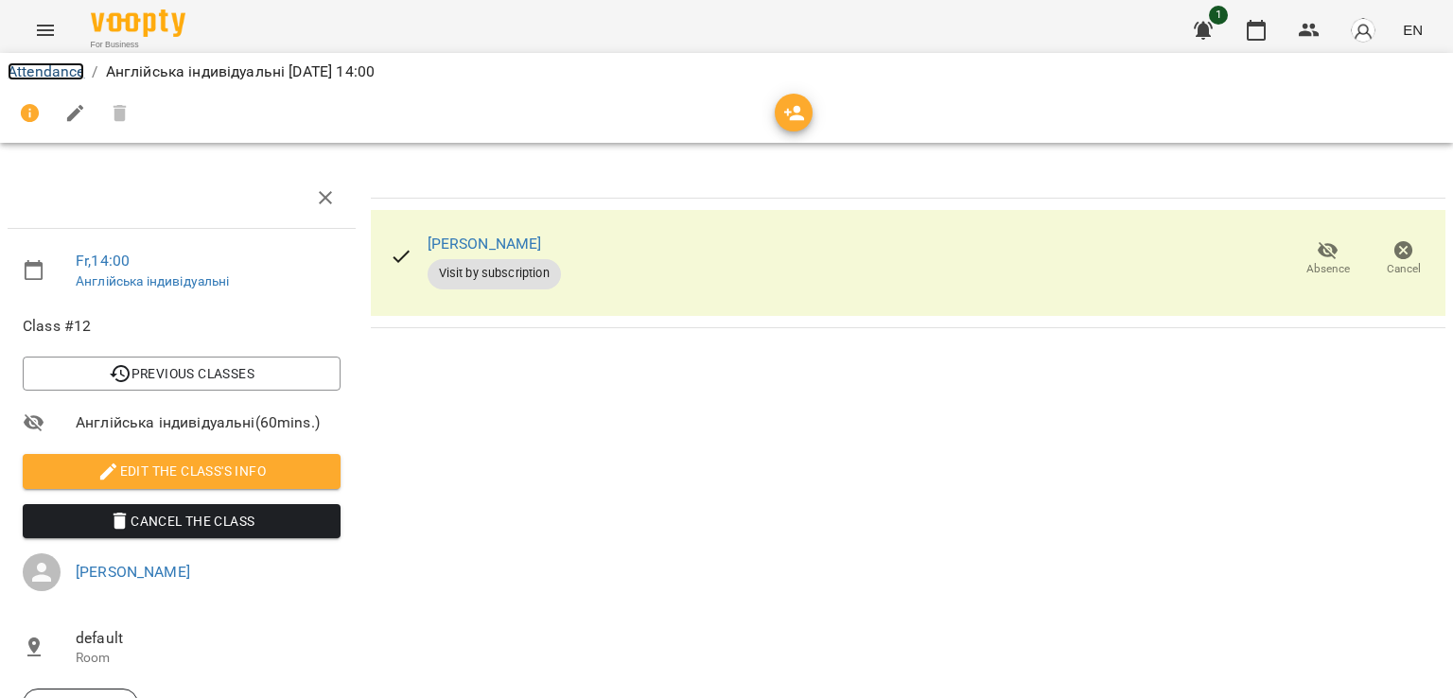
click at [64, 76] on link "Attendance" at bounding box center [46, 71] width 77 height 18
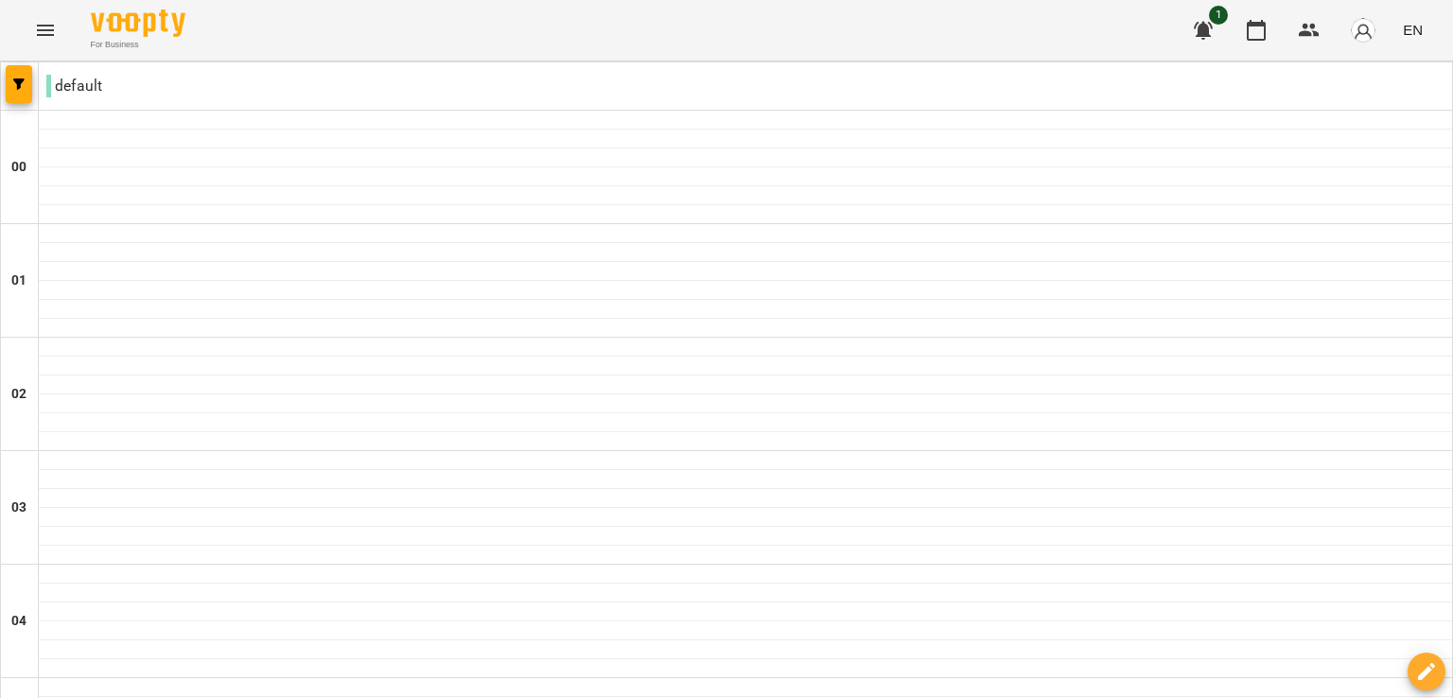
scroll to position [2009, 0]
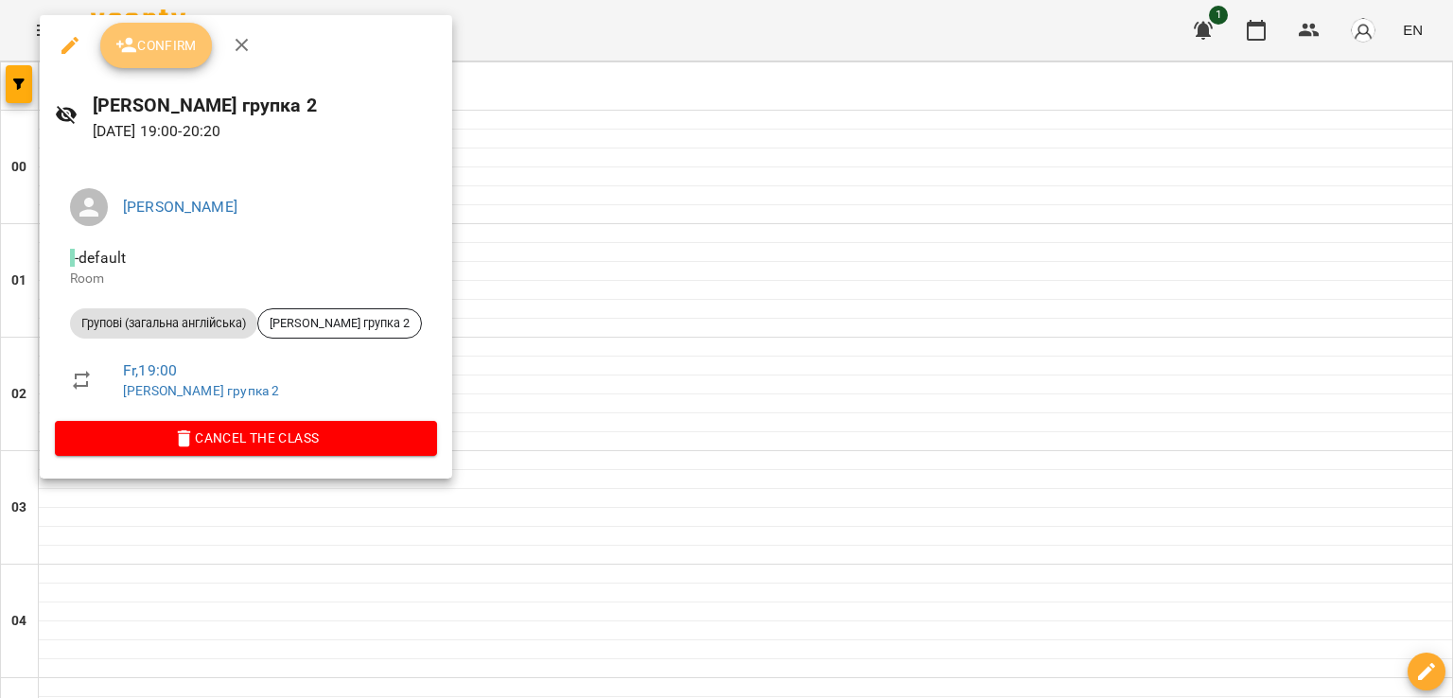
click at [170, 59] on button "Confirm" at bounding box center [156, 45] width 112 height 45
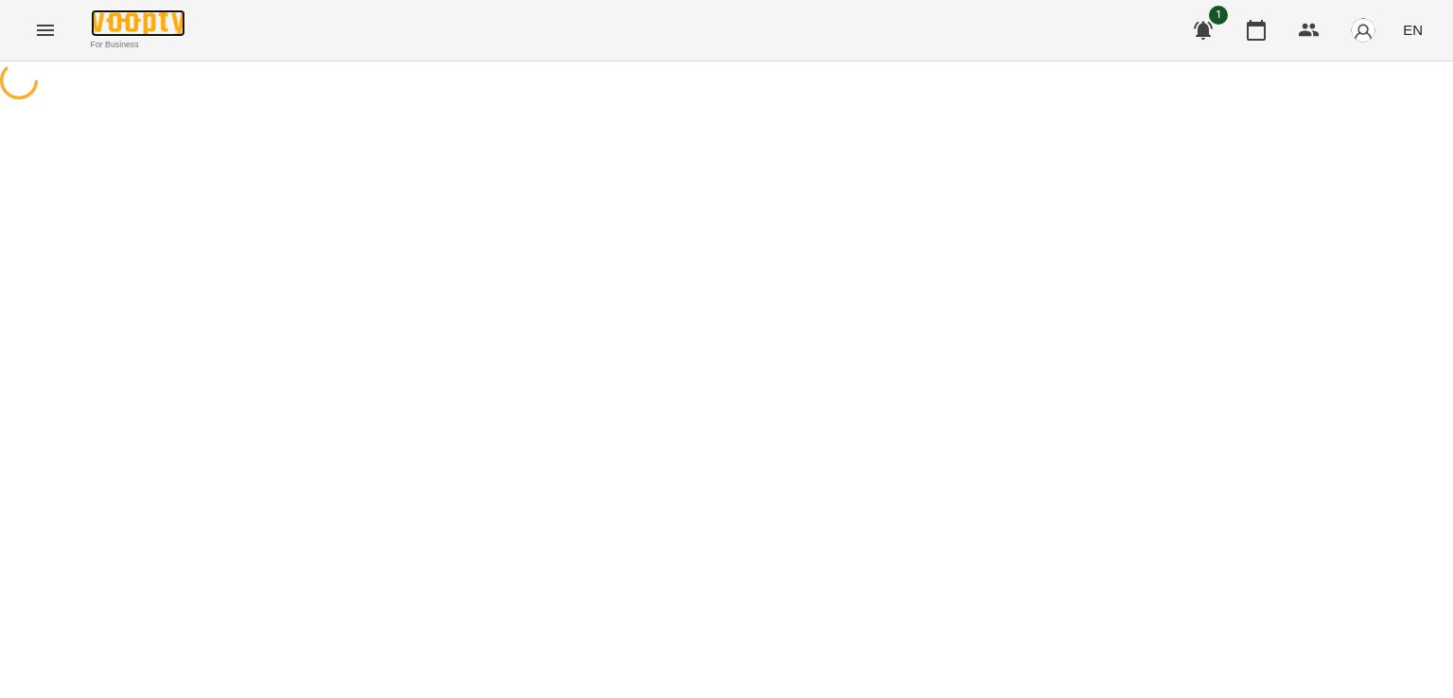
click at [160, 33] on img at bounding box center [138, 22] width 95 height 27
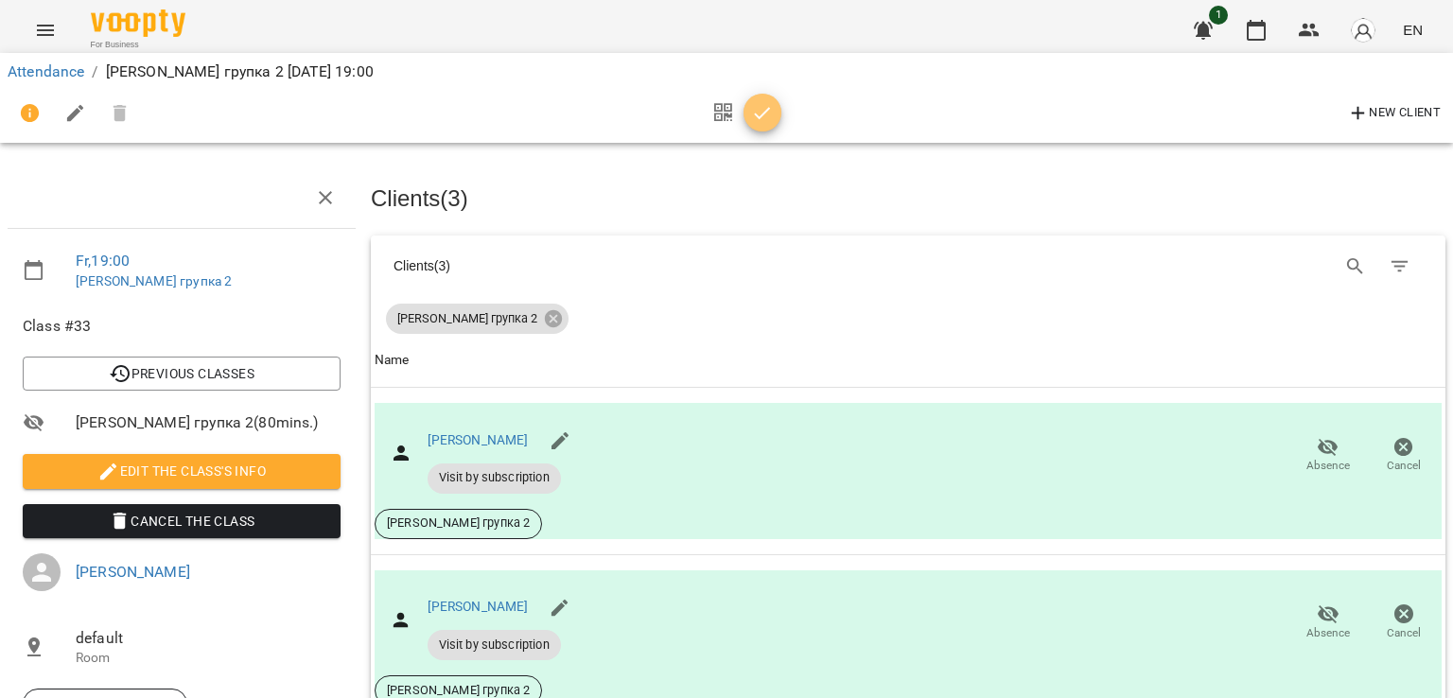
click at [757, 122] on icon "button" at bounding box center [762, 113] width 23 height 23
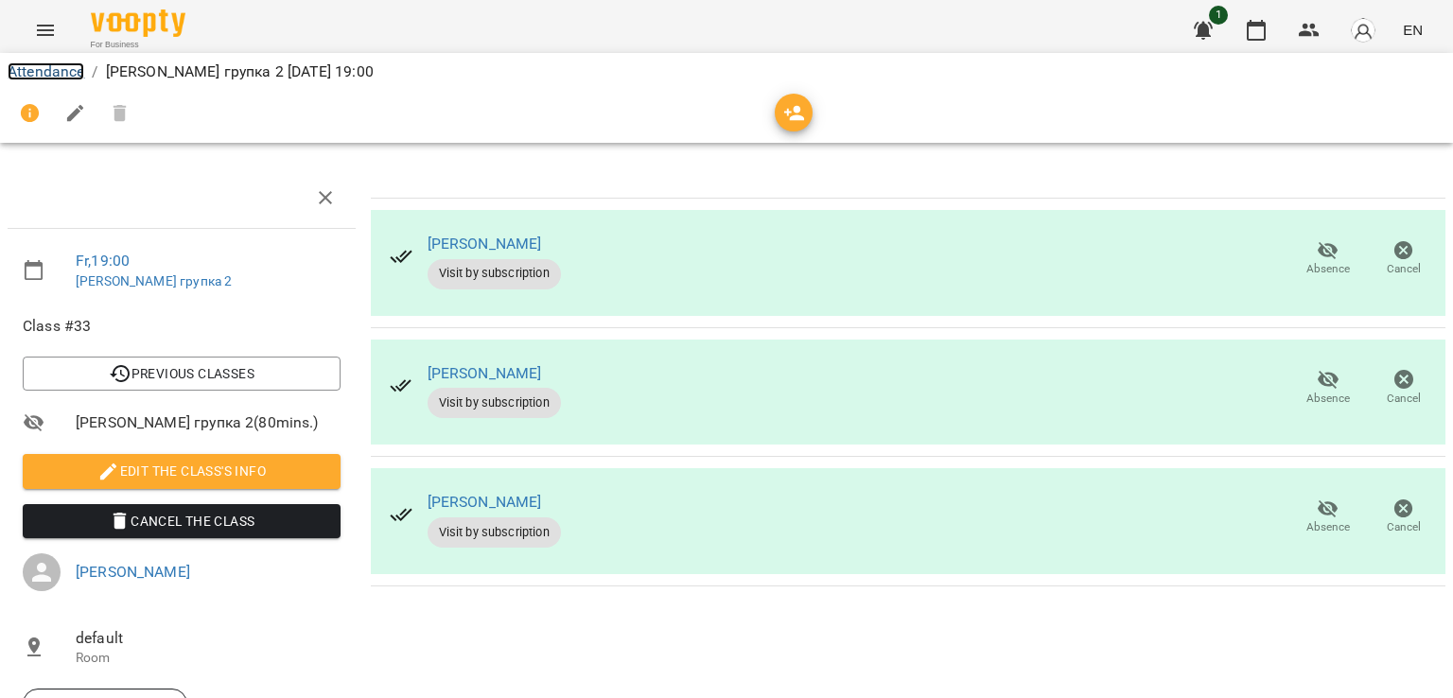
click at [70, 77] on link "Attendance" at bounding box center [46, 71] width 77 height 18
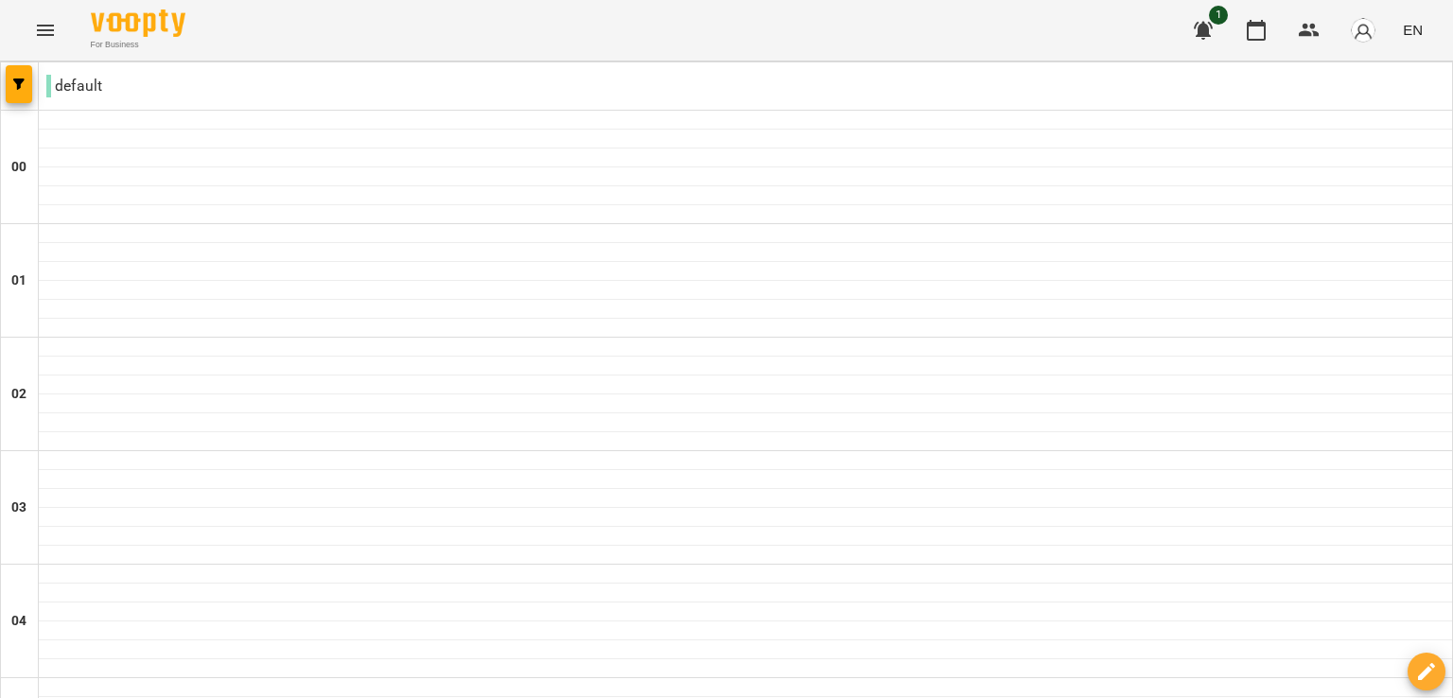
scroll to position [2148, 0]
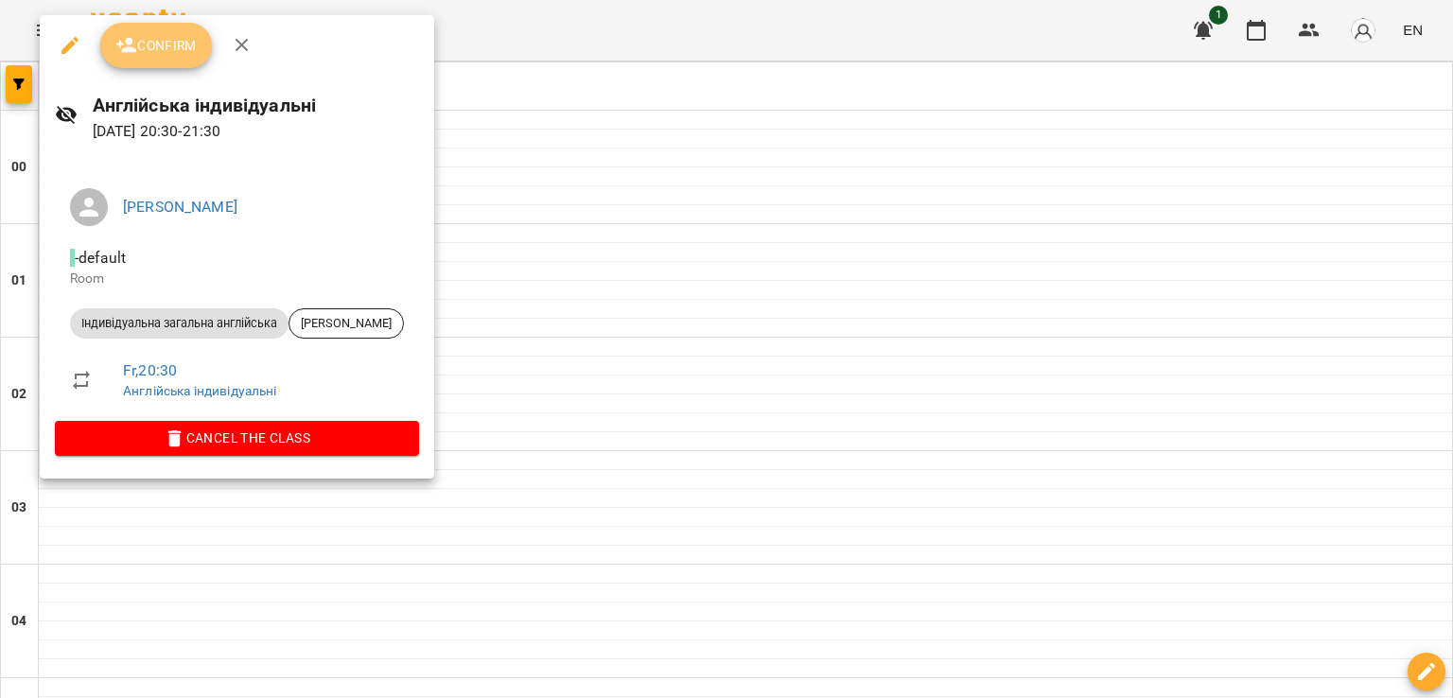
click at [166, 39] on span "Confirm" at bounding box center [155, 45] width 81 height 23
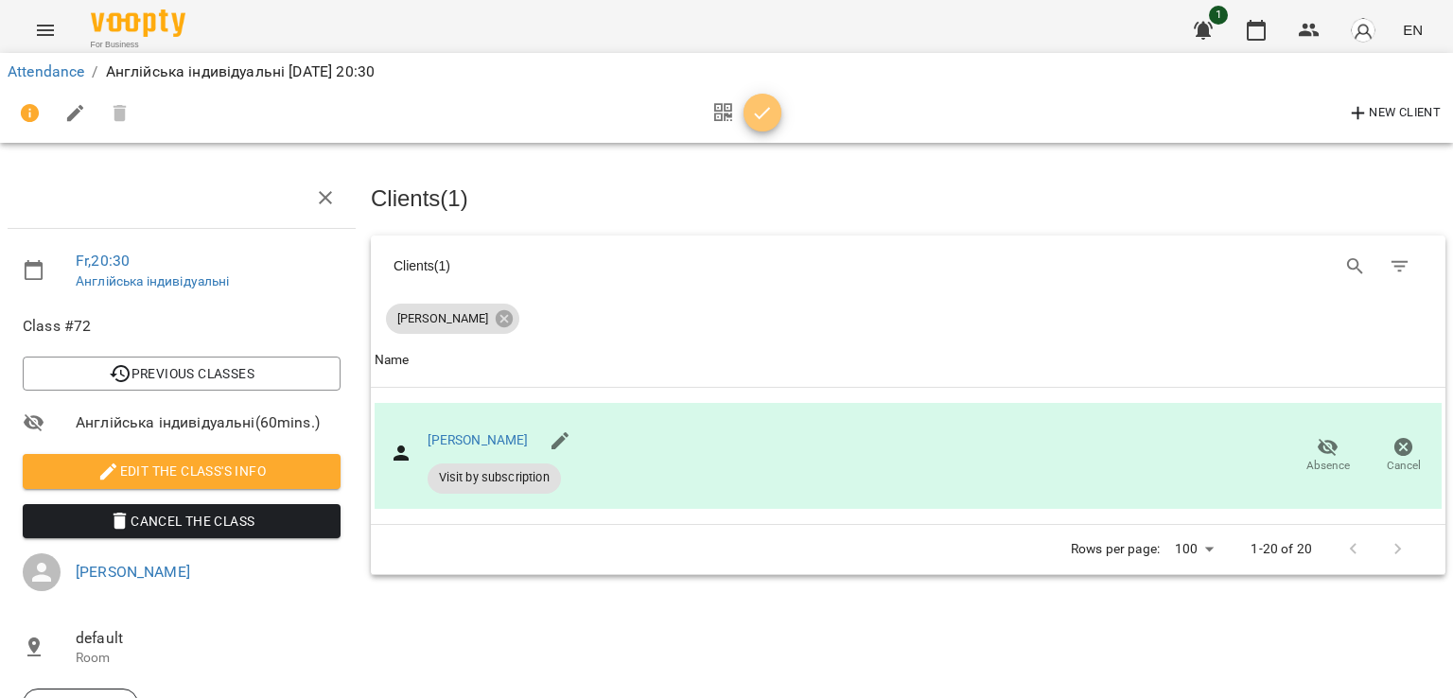
click at [771, 112] on icon "button" at bounding box center [762, 113] width 23 height 23
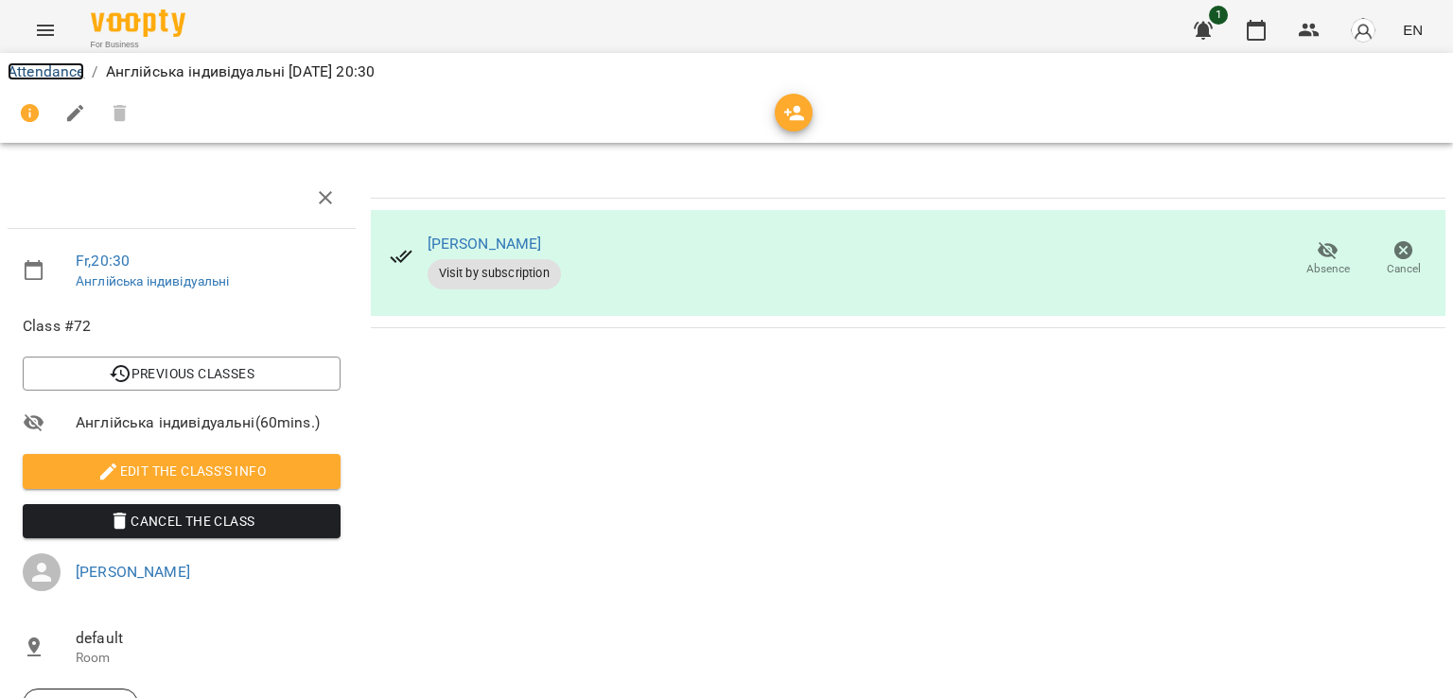
click at [77, 68] on link "Attendance" at bounding box center [46, 71] width 77 height 18
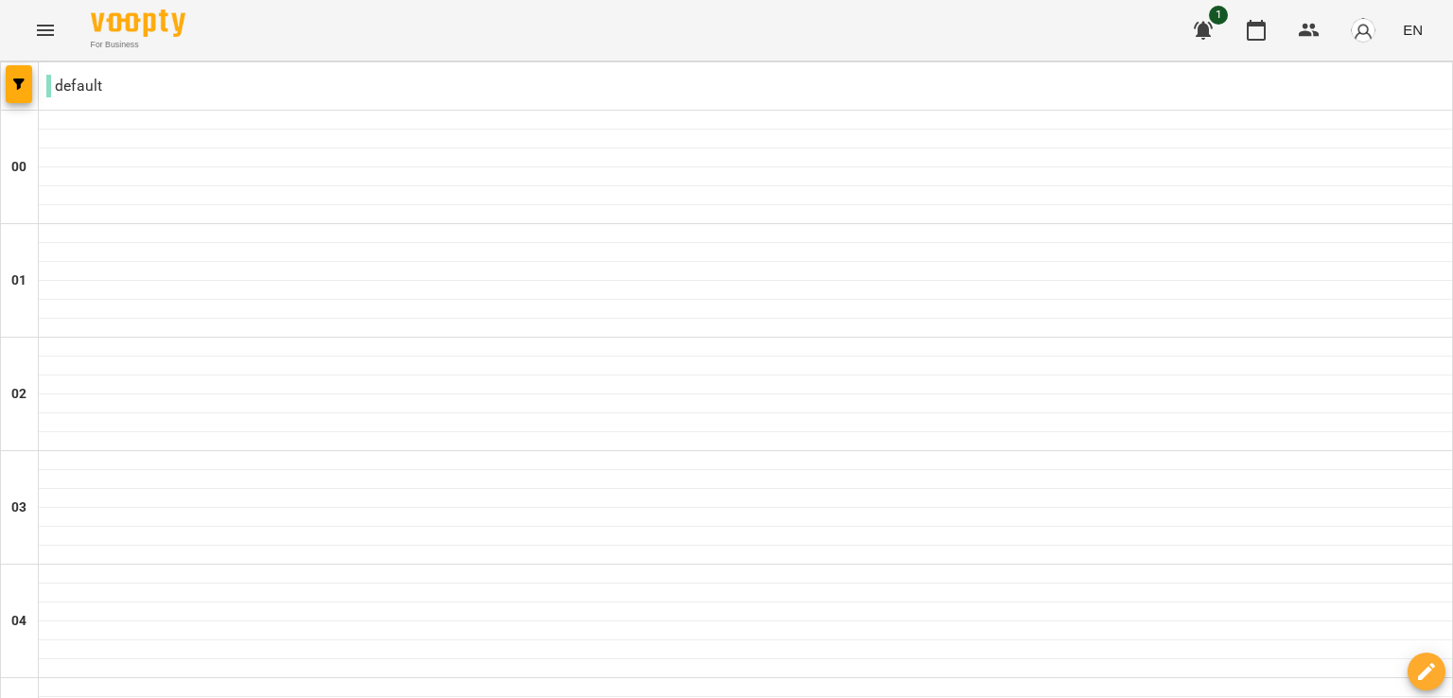
scroll to position [1826, 0]
type input "**********"
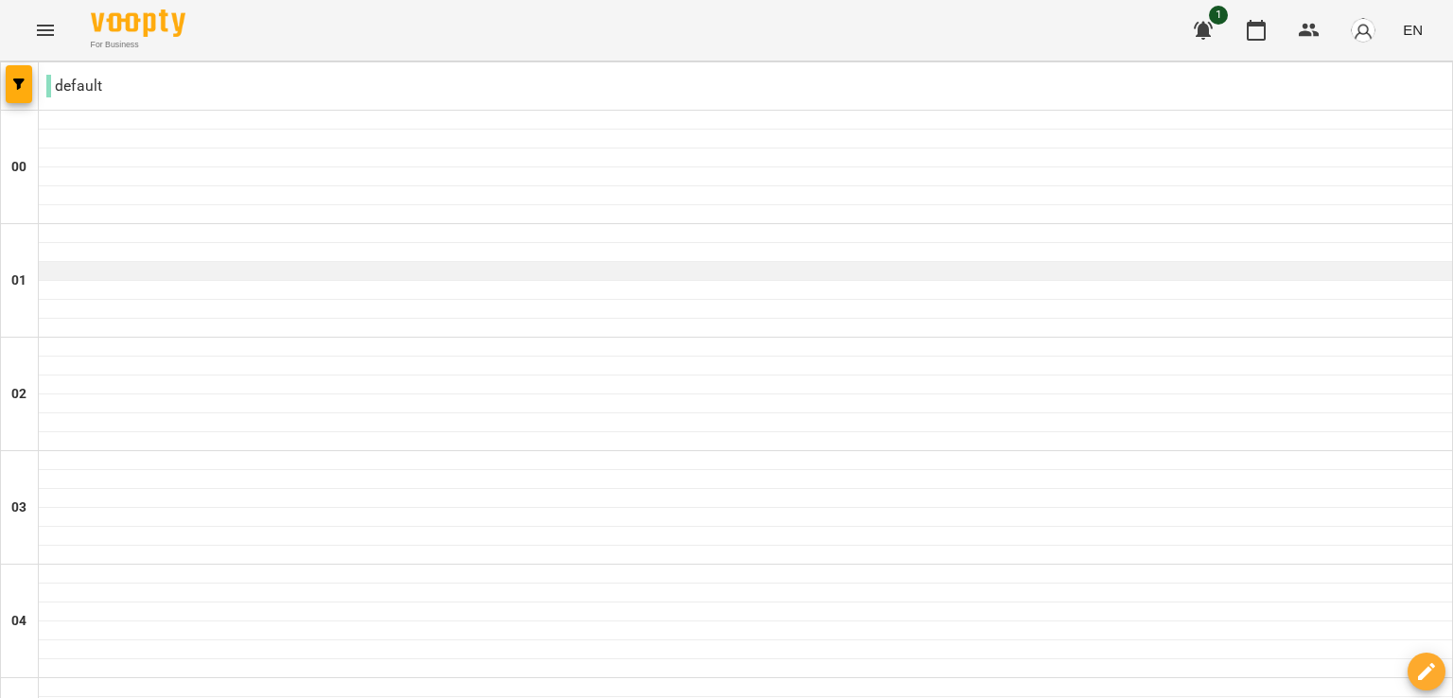
scroll to position [1342, 0]
